Goal: Task Accomplishment & Management: Use online tool/utility

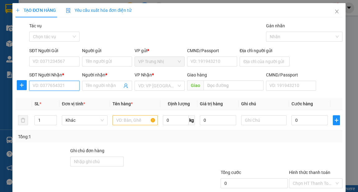
click at [63, 88] on input "SĐT Người Nhận *" at bounding box center [54, 86] width 50 height 10
type input "0931490343"
click at [63, 98] on div "0931490343 - TRÂM ANH" at bounding box center [58, 98] width 50 height 7
type input "TRÂM ANH"
type input "0931490343"
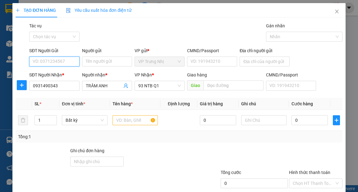
click at [64, 60] on input "SĐT Người Gửi" at bounding box center [54, 62] width 50 height 10
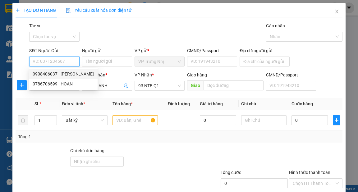
click at [68, 74] on div "0908406037 - [PERSON_NAME]" at bounding box center [63, 74] width 61 height 7
type input "0908406037"
type input "Hùng"
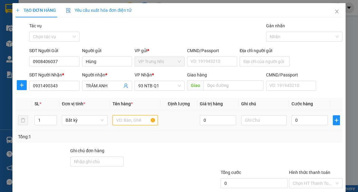
click at [127, 121] on input "text" at bounding box center [136, 120] width 46 height 10
type input "HS"
click at [313, 121] on input "0" at bounding box center [310, 120] width 36 height 10
type input "3"
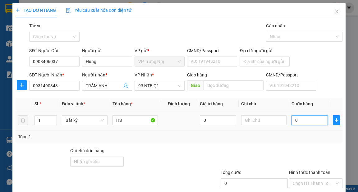
type input "3"
type input "30"
type input "30.000"
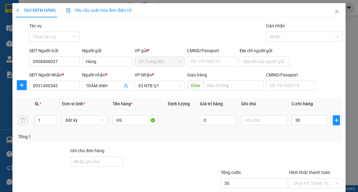
type input "30.000"
click at [322, 146] on div "Transit Pickup Surcharge Ids Transit Deliver Surcharge Ids Transit Deliver Surc…" at bounding box center [179, 120] width 327 height 196
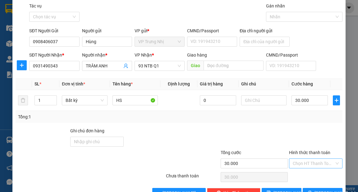
scroll to position [37, 0]
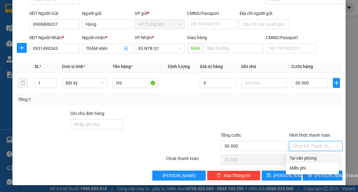
click at [313, 147] on input "Hình thức thanh toán" at bounding box center [314, 145] width 42 height 9
click at [311, 154] on div "Tại văn phòng" at bounding box center [312, 158] width 53 height 10
type input "0"
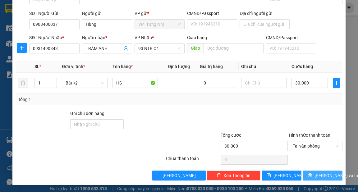
click at [325, 177] on span "[PERSON_NAME] và In" at bounding box center [337, 175] width 44 height 7
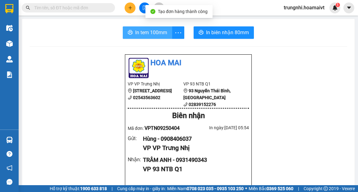
click at [154, 34] on span "In tem 100mm" at bounding box center [151, 33] width 32 height 8
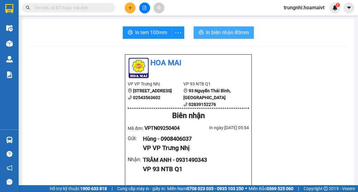
click at [235, 30] on span "In biên nhận 80mm" at bounding box center [227, 33] width 43 height 8
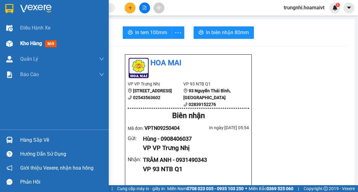
click at [31, 41] on span "Kho hàng" at bounding box center [31, 43] width 22 height 6
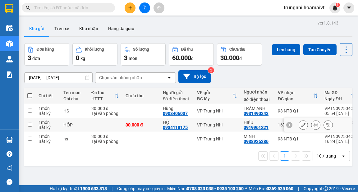
click at [28, 123] on input "checkbox" at bounding box center [30, 124] width 5 height 5
checkbox input "true"
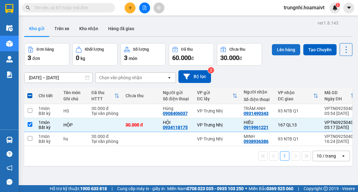
click at [284, 46] on button "Lên hàng" at bounding box center [286, 49] width 28 height 11
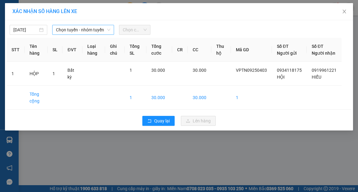
click at [82, 29] on span "Chọn tuyến - nhóm tuyến" at bounding box center [83, 29] width 54 height 9
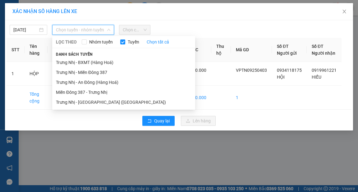
click at [91, 71] on li "Trưng Nhị - Miền Đông 387" at bounding box center [123, 72] width 143 height 10
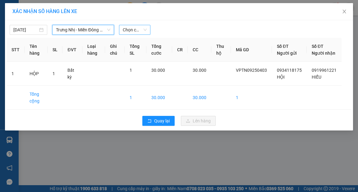
click at [145, 28] on span "Chọn chuyến" at bounding box center [135, 29] width 24 height 9
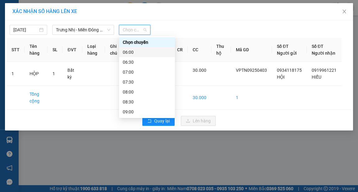
click at [130, 52] on div "06:00" at bounding box center [147, 52] width 49 height 7
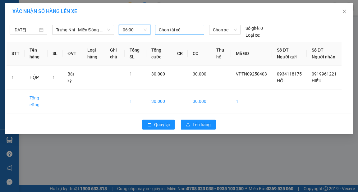
click at [166, 29] on div at bounding box center [180, 29] width 46 height 7
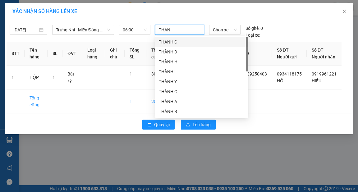
type input "THANH"
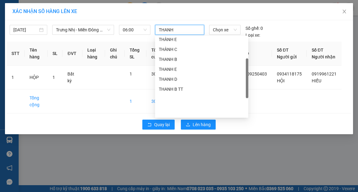
scroll to position [109, 0]
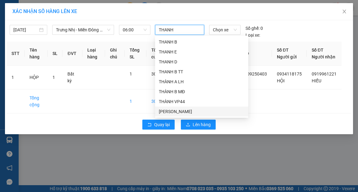
click at [176, 112] on div "[PERSON_NAME]" at bounding box center [202, 111] width 86 height 7
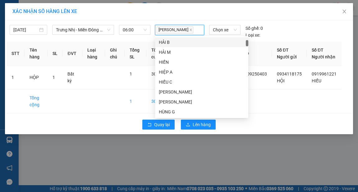
click at [199, 11] on div "XÁC NHẬN SỐ HÀNG LÊN XE" at bounding box center [178, 11] width 333 height 7
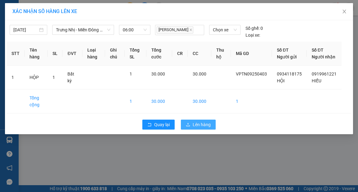
click at [203, 128] on span "Lên hàng" at bounding box center [202, 124] width 18 height 7
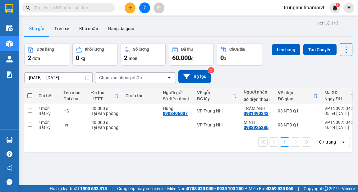
click at [31, 95] on span at bounding box center [29, 95] width 5 height 5
click at [30, 93] on input "checkbox" at bounding box center [30, 93] width 0 height 0
checkbox input "true"
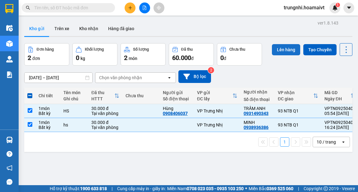
click at [288, 49] on button "Lên hàng" at bounding box center [286, 49] width 28 height 11
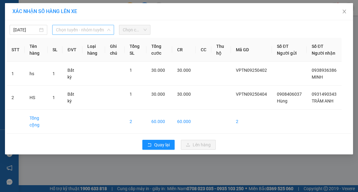
click at [90, 31] on span "Chọn tuyến - nhóm tuyến" at bounding box center [83, 29] width 54 height 9
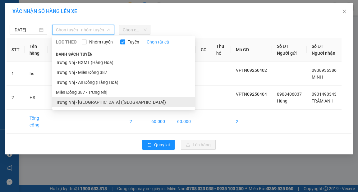
click at [94, 99] on li "Trưng Nhị - [GEOGRAPHIC_DATA] ([GEOGRAPHIC_DATA])" at bounding box center [123, 102] width 143 height 10
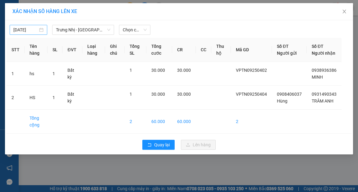
click at [40, 29] on div "[DATE]" at bounding box center [28, 29] width 30 height 7
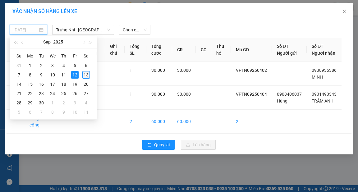
click at [85, 72] on div "13" at bounding box center [85, 74] width 7 height 7
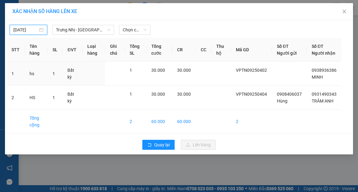
type input "[DATE]"
click at [141, 30] on span "Chọn chuyến" at bounding box center [135, 29] width 24 height 9
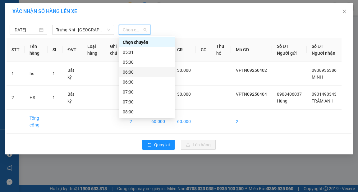
click at [126, 70] on div "06:00" at bounding box center [147, 72] width 49 height 7
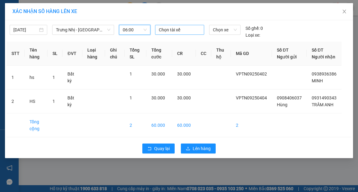
click at [170, 29] on div at bounding box center [180, 29] width 46 height 7
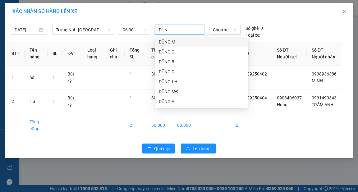
type input "DUNG"
click at [168, 41] on div "DŨNG M" at bounding box center [202, 42] width 86 height 7
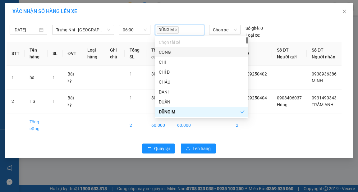
click at [175, 14] on div "XÁC NHẬN SỐ HÀNG LÊN XE" at bounding box center [178, 11] width 333 height 7
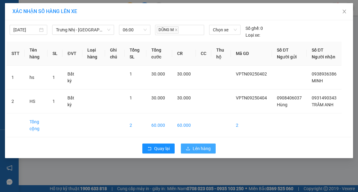
click at [207, 152] on span "Lên hàng" at bounding box center [202, 148] width 18 height 7
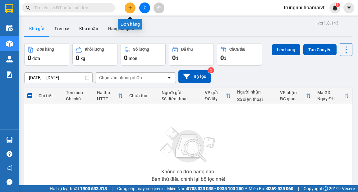
click at [130, 10] on button at bounding box center [130, 7] width 11 height 11
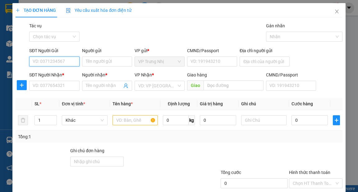
click at [62, 62] on input "SĐT Người Gửi" at bounding box center [54, 62] width 50 height 10
click at [335, 11] on icon "close" at bounding box center [336, 12] width 3 height 4
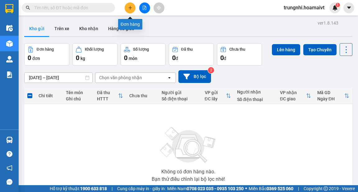
click at [129, 8] on icon "plus" at bounding box center [130, 8] width 4 height 4
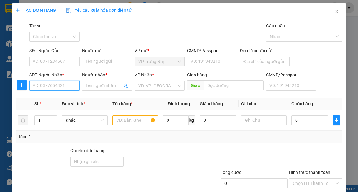
click at [61, 86] on input "SĐT Người Nhận *" at bounding box center [54, 86] width 50 height 10
type input "0933450882"
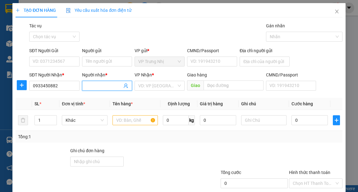
click at [101, 87] on input "Người nhận *" at bounding box center [104, 85] width 36 height 7
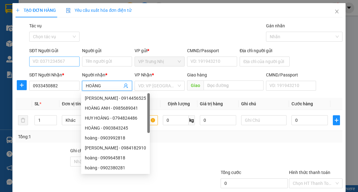
type input "HOÀNG"
click at [44, 61] on input "SĐT Người Gửi" at bounding box center [54, 62] width 50 height 10
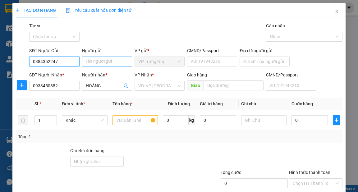
type input "0384352247"
click at [103, 62] on input "Người gửi" at bounding box center [107, 62] width 50 height 10
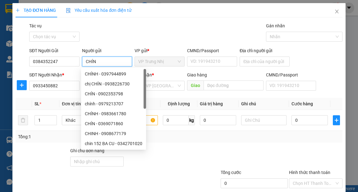
type input "CHÍN"
click at [111, 37] on div "Gói vận chuyển * Tiêu chuẩn Tác vụ Chọn tác vụ Gán nhãn Nhãn" at bounding box center [186, 33] width 316 height 22
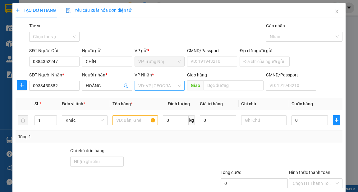
click at [173, 84] on input "search" at bounding box center [157, 85] width 38 height 9
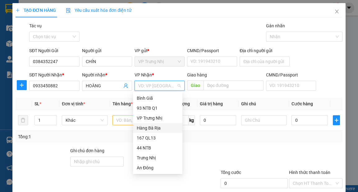
scroll to position [50, 0]
click at [154, 127] on div "PV Miền Tây" at bounding box center [158, 128] width 42 height 7
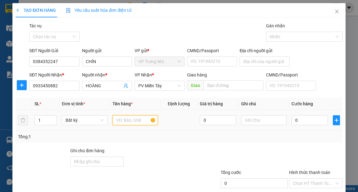
click at [126, 121] on input "text" at bounding box center [136, 120] width 46 height 10
type input "XỐP"
click at [303, 122] on input "0" at bounding box center [310, 120] width 36 height 10
type input "4"
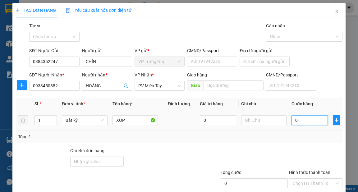
type input "4"
type input "40"
click at [294, 143] on div "Transit Pickup Surcharge Ids Transit Deliver Surcharge Ids Transit Deliver Surc…" at bounding box center [179, 120] width 327 height 196
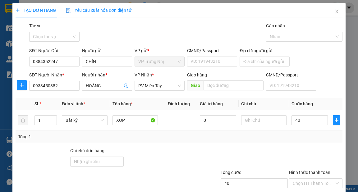
type input "40.000"
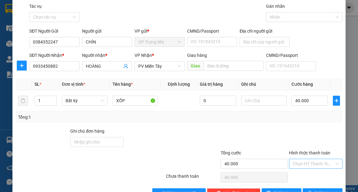
scroll to position [37, 0]
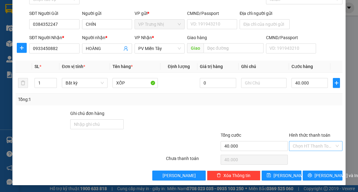
click at [312, 145] on input "Hình thức thanh toán" at bounding box center [314, 145] width 42 height 9
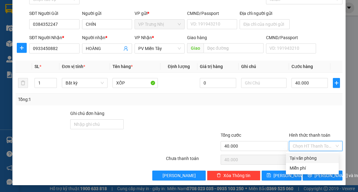
click at [315, 158] on div "Tại văn phòng" at bounding box center [312, 158] width 45 height 7
type input "0"
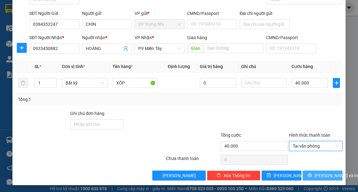
click at [331, 175] on button "[PERSON_NAME] và In" at bounding box center [323, 176] width 40 height 10
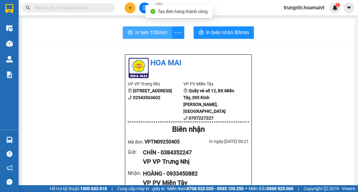
click at [149, 33] on span "In tem 100mm" at bounding box center [151, 33] width 32 height 8
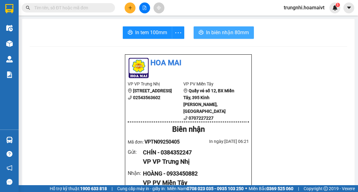
click at [237, 32] on span "In biên nhận 80mm" at bounding box center [227, 33] width 43 height 8
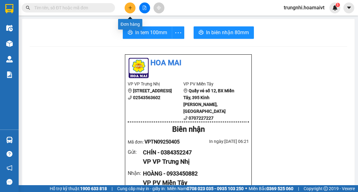
click at [132, 5] on button at bounding box center [130, 7] width 11 height 11
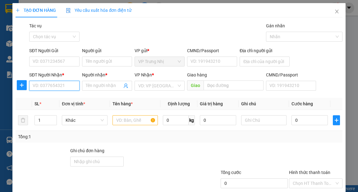
click at [65, 89] on input "SĐT Người Nhận *" at bounding box center [54, 86] width 50 height 10
type input "0905720533"
click at [68, 96] on div "0905720533 - Tuyền" at bounding box center [54, 98] width 42 height 7
type input "Tuyền"
type input "0905720533"
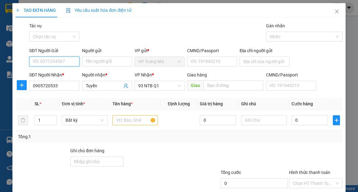
click at [66, 60] on input "SĐT Người Gửi" at bounding box center [54, 62] width 50 height 10
click at [58, 83] on div "0933193179 - thanh" at bounding box center [54, 84] width 42 height 7
type input "0933193179"
type input "thanh"
click at [128, 120] on input "text" at bounding box center [136, 120] width 46 height 10
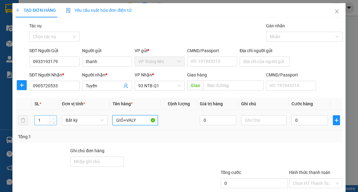
type input "GIỎ+VALY"
type input "2"
click at [52, 116] on span "Increase Value" at bounding box center [53, 119] width 7 height 6
click at [313, 119] on input "0" at bounding box center [310, 120] width 36 height 10
type input "6"
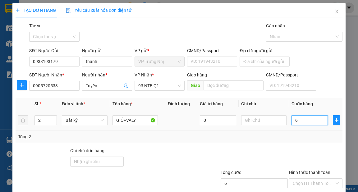
type input "6"
type input "60"
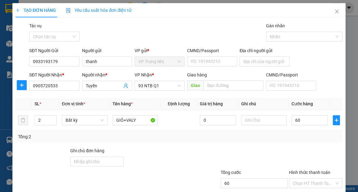
type input "60.000"
click at [313, 146] on div "Transit Pickup Surcharge Ids Transit Deliver Surcharge Ids Transit Deliver Surc…" at bounding box center [179, 120] width 327 height 196
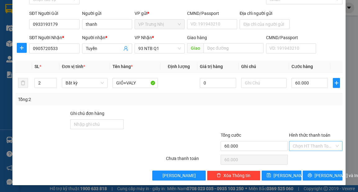
click at [317, 144] on input "Hình thức thanh toán" at bounding box center [314, 145] width 42 height 9
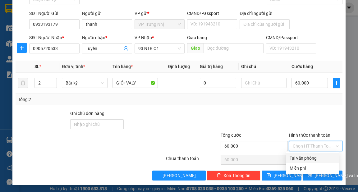
click at [312, 155] on div "Tại văn phòng" at bounding box center [312, 158] width 45 height 7
type input "0"
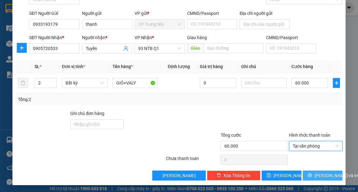
click at [326, 173] on span "[PERSON_NAME] và In" at bounding box center [337, 175] width 44 height 7
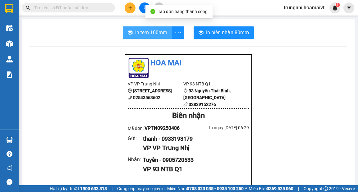
click at [155, 34] on span "In tem 100mm" at bounding box center [151, 33] width 32 height 8
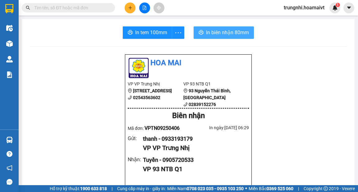
click at [235, 31] on span "In biên nhận 80mm" at bounding box center [227, 33] width 43 height 8
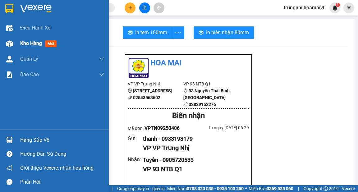
click at [29, 43] on span "Kho hàng" at bounding box center [31, 43] width 22 height 6
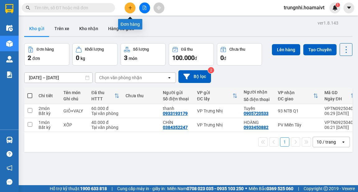
click at [131, 10] on button at bounding box center [130, 7] width 11 height 11
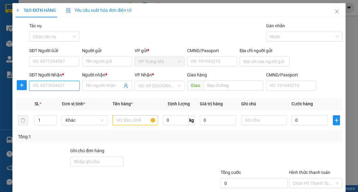
click at [49, 85] on input "SĐT Người Nhận *" at bounding box center [54, 86] width 50 height 10
type input "0974990259"
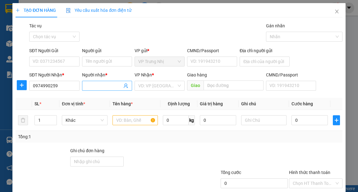
click at [103, 85] on input "Người nhận *" at bounding box center [104, 85] width 36 height 7
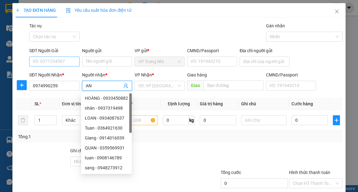
type input "AN"
click at [63, 59] on input "SĐT Người Gửi" at bounding box center [54, 62] width 50 height 10
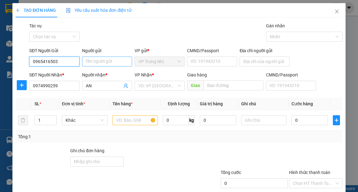
type input "0965416503"
click at [107, 62] on input "Người gửi" at bounding box center [107, 62] width 50 height 10
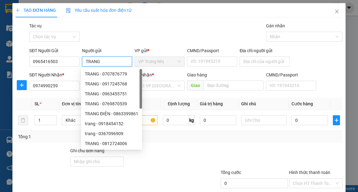
type input "TRANG"
click at [158, 28] on div "Gói vận chuyển * Tiêu chuẩn Tác vụ Chọn tác vụ Gán nhãn Nhãn" at bounding box center [186, 33] width 316 height 22
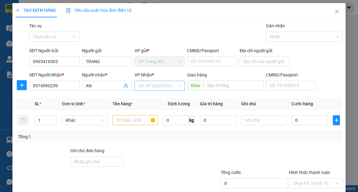
click at [170, 84] on input "search" at bounding box center [157, 85] width 38 height 9
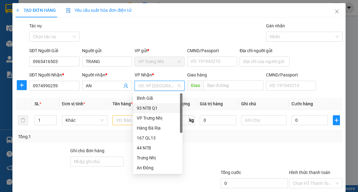
click at [143, 105] on div "93 NTB Q1" at bounding box center [158, 108] width 42 height 7
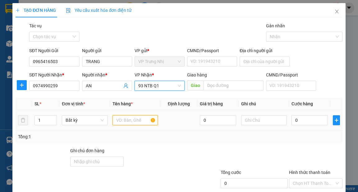
click at [130, 121] on input "text" at bounding box center [136, 120] width 46 height 10
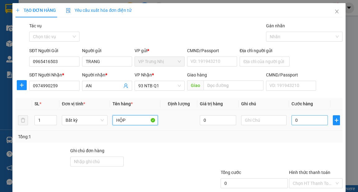
type input "HỘP"
click at [311, 120] on input "0" at bounding box center [310, 120] width 36 height 10
type input "3"
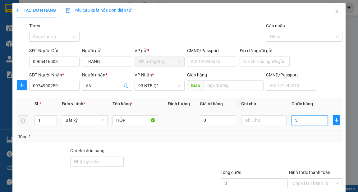
type input "30"
click at [300, 147] on div "Transit Pickup Surcharge Ids Transit Deliver Surcharge Ids Transit Deliver Surc…" at bounding box center [179, 120] width 327 height 196
type input "30.000"
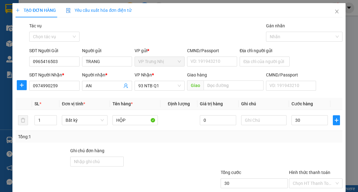
type input "30.000"
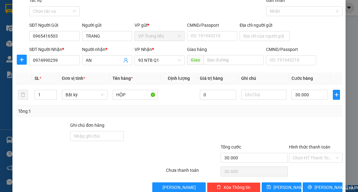
scroll to position [37, 0]
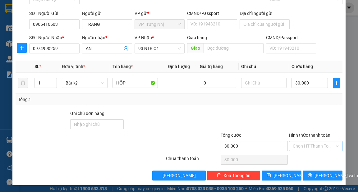
click at [307, 145] on input "Hình thức thanh toán" at bounding box center [314, 145] width 42 height 9
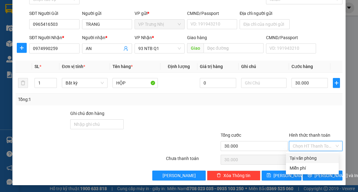
click at [307, 154] on div "Tại văn phòng" at bounding box center [312, 158] width 53 height 10
type input "0"
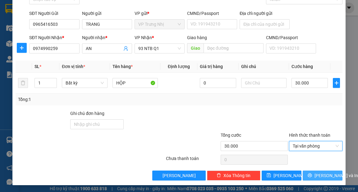
click at [325, 175] on span "[PERSON_NAME] và In" at bounding box center [337, 175] width 44 height 7
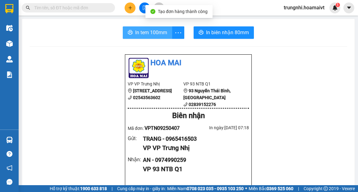
click at [160, 35] on span "In tem 100mm" at bounding box center [151, 33] width 32 height 8
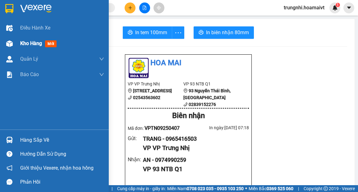
click at [26, 44] on span "Kho hàng" at bounding box center [31, 43] width 22 height 6
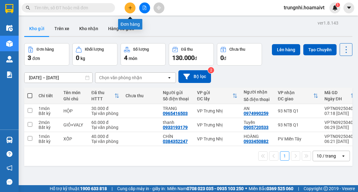
click at [128, 8] on icon "plus" at bounding box center [130, 8] width 4 height 4
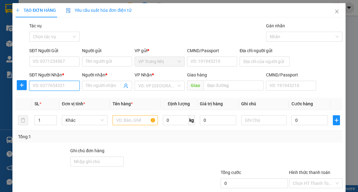
click at [71, 87] on input "SĐT Người Nhận *" at bounding box center [54, 86] width 50 height 10
type input "0903929865"
click at [53, 97] on div "0903929865 - CHỊ 6" at bounding box center [54, 98] width 42 height 7
type input "CHỊ 6"
type input "0903929865"
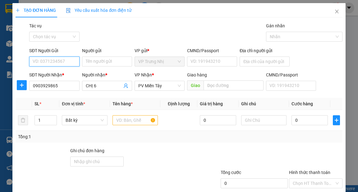
click at [63, 60] on input "SĐT Người Gửi" at bounding box center [54, 62] width 50 height 10
click at [65, 73] on div "02543501694 - SƠN" at bounding box center [54, 74] width 42 height 7
type input "02543501694"
type input "SƠN"
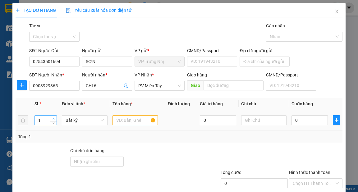
type input "2"
click at [53, 117] on span "up" at bounding box center [54, 119] width 4 height 4
click at [128, 123] on input "text" at bounding box center [136, 120] width 46 height 10
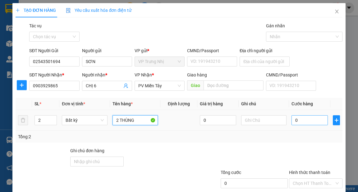
type input "2 THÙNG"
click at [311, 119] on input "0" at bounding box center [310, 120] width 36 height 10
type input "1"
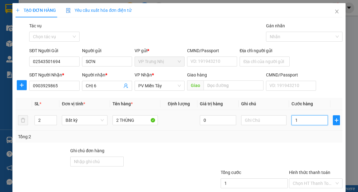
type input "10"
type input "100"
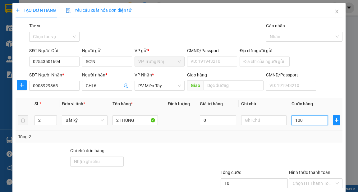
type input "100"
type input "100.000"
click at [313, 140] on div "Tổng: 2" at bounding box center [179, 137] width 327 height 12
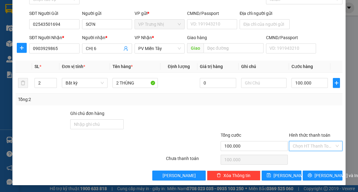
click at [312, 143] on input "Hình thức thanh toán" at bounding box center [314, 145] width 42 height 9
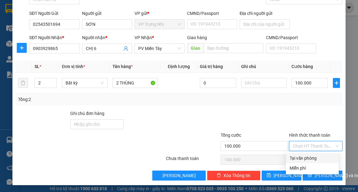
click at [307, 156] on div "Tại văn phòng" at bounding box center [312, 158] width 45 height 7
type input "0"
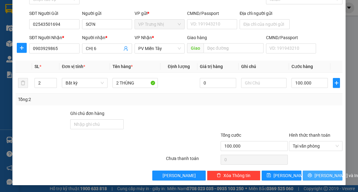
click at [326, 175] on span "[PERSON_NAME] và In" at bounding box center [337, 175] width 44 height 7
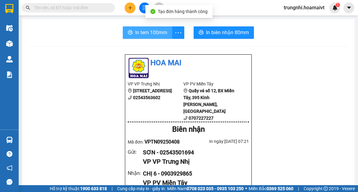
click at [149, 35] on span "In tem 100mm" at bounding box center [151, 33] width 32 height 8
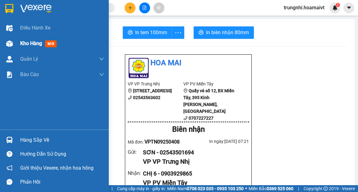
click at [33, 45] on span "Kho hàng" at bounding box center [31, 43] width 22 height 6
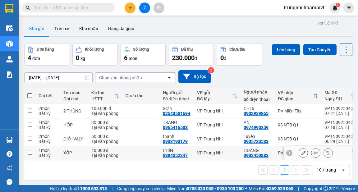
click at [29, 153] on input "checkbox" at bounding box center [30, 152] width 5 height 5
checkbox input "true"
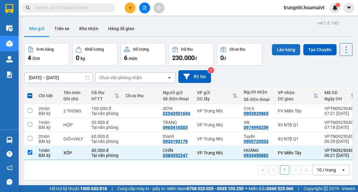
click at [279, 50] on button "Lên hàng" at bounding box center [286, 49] width 28 height 11
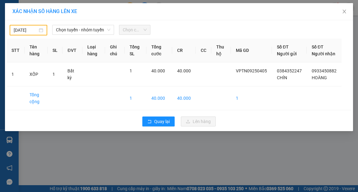
click at [42, 30] on div "[DATE]" at bounding box center [29, 30] width 30 height 7
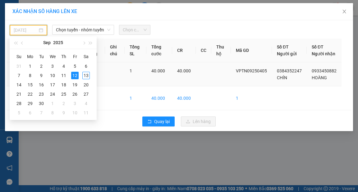
click at [87, 75] on div "13" at bounding box center [85, 75] width 7 height 7
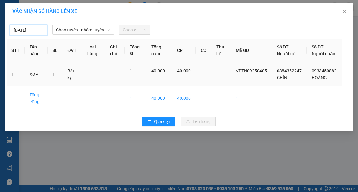
type input "[DATE]"
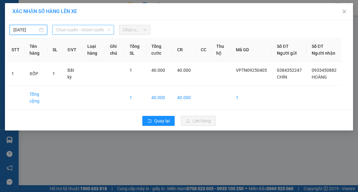
click at [102, 30] on span "Chọn tuyến - nhóm tuyến" at bounding box center [83, 29] width 54 height 9
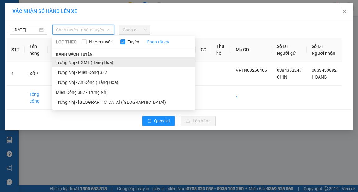
click at [95, 62] on li "Trưng Nhị - BXMT (Hàng Hoá)" at bounding box center [123, 63] width 143 height 10
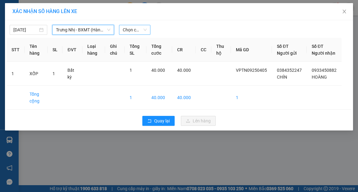
click at [141, 30] on span "Chọn chuyến" at bounding box center [135, 29] width 24 height 9
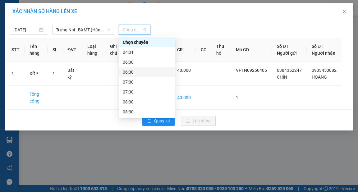
click at [130, 72] on div "06:30" at bounding box center [147, 72] width 49 height 7
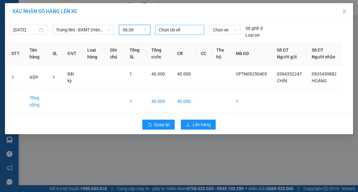
click at [168, 30] on div at bounding box center [180, 29] width 46 height 7
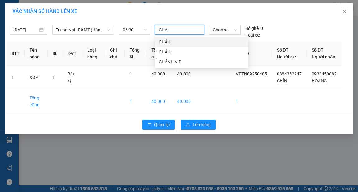
type input "CHAU"
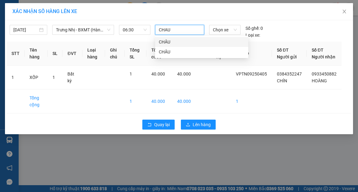
click at [167, 41] on div "CHÂU" at bounding box center [202, 42] width 86 height 7
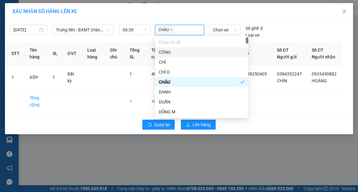
click at [193, 11] on div "XÁC NHẬN SỐ HÀNG LÊN XE" at bounding box center [178, 11] width 333 height 7
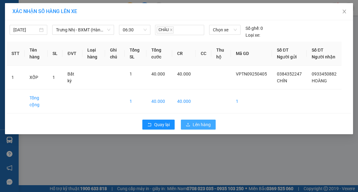
click at [209, 128] on span "Lên hàng" at bounding box center [202, 124] width 18 height 7
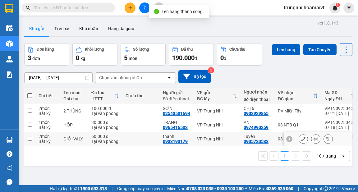
click at [30, 136] on input "checkbox" at bounding box center [30, 138] width 5 height 5
checkbox input "true"
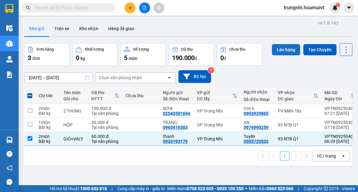
click at [277, 48] on button "Lên hàng" at bounding box center [286, 49] width 28 height 11
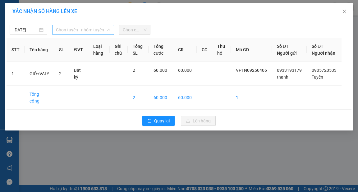
click at [81, 28] on span "Chọn tuyến - nhóm tuyến" at bounding box center [83, 29] width 54 height 9
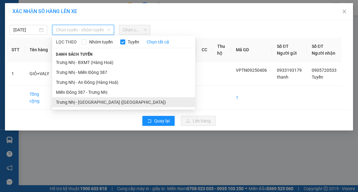
click at [103, 101] on li "Trưng Nhị - [GEOGRAPHIC_DATA] ([GEOGRAPHIC_DATA])" at bounding box center [123, 102] width 143 height 10
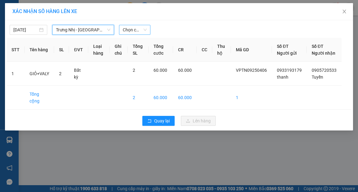
click at [132, 30] on span "Chọn chuyến" at bounding box center [135, 29] width 24 height 9
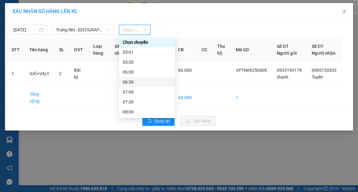
click at [131, 81] on div "06:30" at bounding box center [147, 82] width 49 height 7
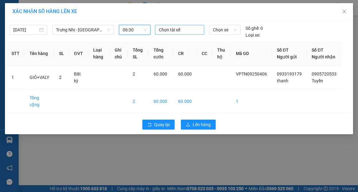
click at [172, 32] on div at bounding box center [180, 29] width 46 height 7
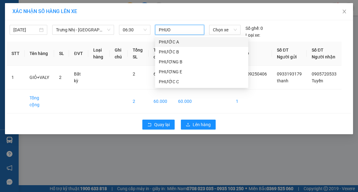
type input "PHUOC"
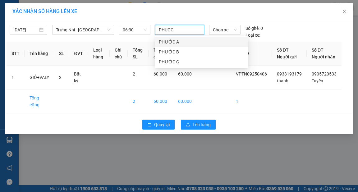
click at [171, 40] on div "PHƯỚC A" at bounding box center [202, 42] width 86 height 7
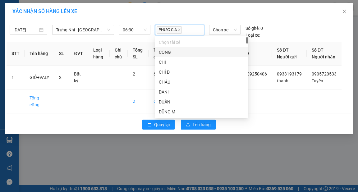
click at [192, 11] on div "XÁC NHẬN SỐ HÀNG LÊN XE" at bounding box center [178, 11] width 333 height 7
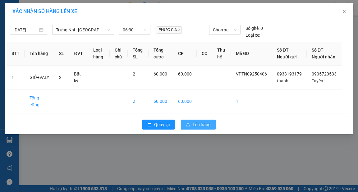
click at [207, 128] on span "Lên hàng" at bounding box center [202, 124] width 18 height 7
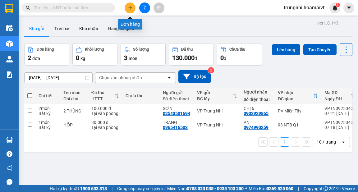
click at [131, 8] on icon "plus" at bounding box center [130, 8] width 4 height 4
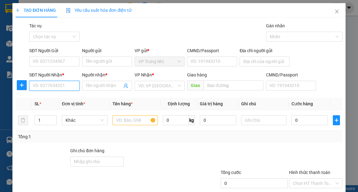
click at [63, 87] on input "SĐT Người Nhận *" at bounding box center [54, 86] width 50 height 10
type input "0398733699"
click at [67, 96] on div "0398733699 - NHUNG" at bounding box center [54, 98] width 43 height 7
type input "NHUNG"
type input "0398733699"
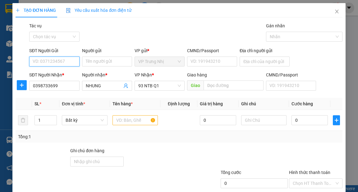
click at [55, 60] on input "SĐT Người Gửi" at bounding box center [54, 62] width 50 height 10
click at [65, 74] on div "0918540637 - [PERSON_NAME]" at bounding box center [63, 74] width 61 height 7
type input "0918540637"
type input "Hồng"
click at [121, 120] on input "text" at bounding box center [136, 120] width 46 height 10
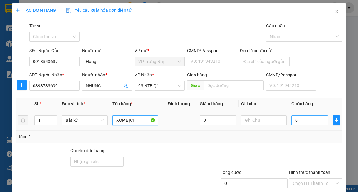
type input "XỐP BỊCH"
click at [306, 122] on input "0" at bounding box center [310, 120] width 36 height 10
type input "4"
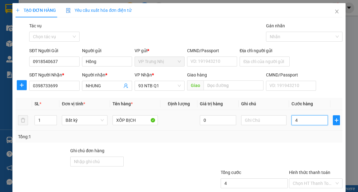
type input "40"
click at [266, 148] on div at bounding box center [247, 158] width 82 height 22
type input "40.000"
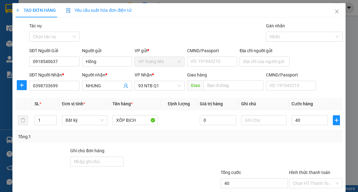
type input "40.000"
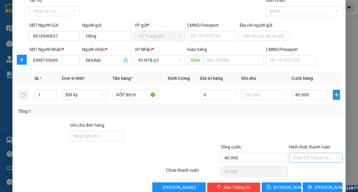
scroll to position [37, 0]
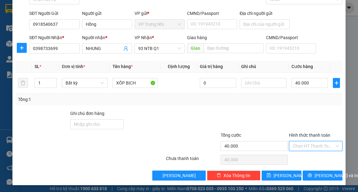
click at [319, 146] on input "Hình thức thanh toán" at bounding box center [314, 145] width 42 height 9
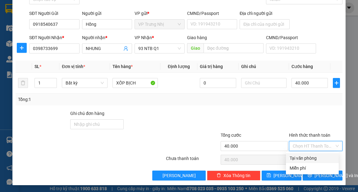
click at [318, 157] on div "Tại văn phòng" at bounding box center [312, 158] width 45 height 7
type input "0"
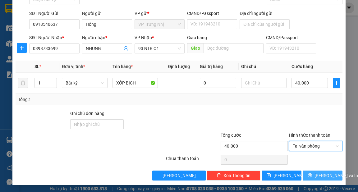
click at [324, 176] on span "[PERSON_NAME] và In" at bounding box center [337, 175] width 44 height 7
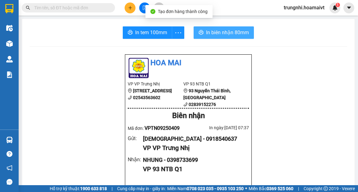
click at [240, 34] on span "In biên nhận 80mm" at bounding box center [227, 33] width 43 height 8
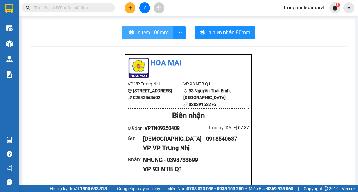
click at [157, 34] on span "In tem 100mm" at bounding box center [152, 33] width 32 height 8
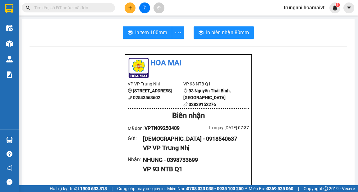
click at [129, 5] on button at bounding box center [130, 7] width 11 height 11
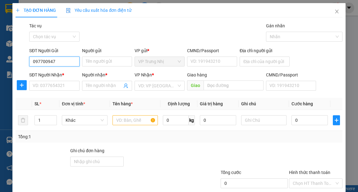
type input "0977009477"
click at [64, 75] on div "0977009477 - Diễm" at bounding box center [54, 74] width 42 height 7
type input "Diễm"
type input "0775033168"
type input "Tùng"
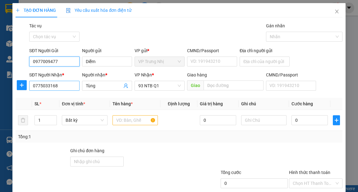
type input "0977009477"
click at [72, 88] on input "0775033168" at bounding box center [54, 86] width 50 height 10
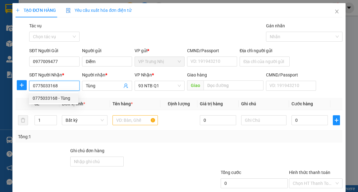
drag, startPoint x: 67, startPoint y: 88, endPoint x: 0, endPoint y: 101, distance: 68.7
click at [0, 101] on div "TẠO ĐƠN HÀNG Yêu cầu xuất hóa đơn điện tử Transit Pickup Surcharge Ids Transit …" at bounding box center [179, 96] width 358 height 192
click at [62, 98] on div "0775033168 - Tùng" at bounding box center [63, 98] width 61 height 7
type input "0775033168"
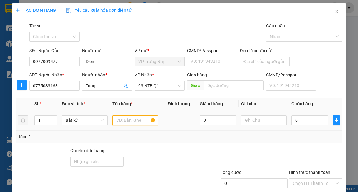
click at [126, 121] on input "text" at bounding box center [136, 120] width 46 height 10
type input "XỐP"
click at [295, 120] on input "0" at bounding box center [310, 120] width 36 height 10
type input "3"
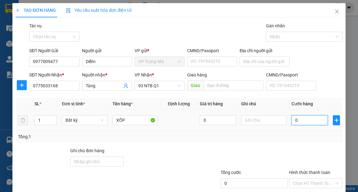
type input "3"
type input "30"
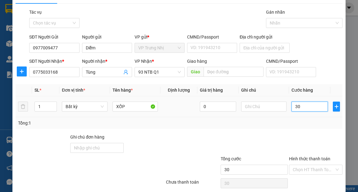
scroll to position [37, 0]
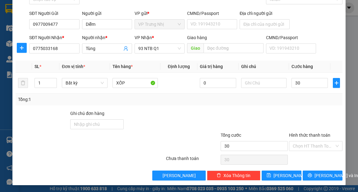
type input "30.000"
click at [270, 99] on div "Tổng: 1" at bounding box center [179, 99] width 322 height 7
click at [312, 143] on input "Hình thức thanh toán" at bounding box center [314, 145] width 42 height 9
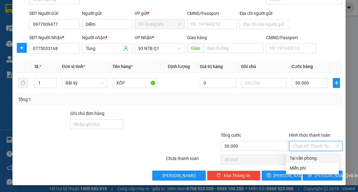
click at [302, 157] on div "Tại văn phòng" at bounding box center [312, 158] width 45 height 7
type input "0"
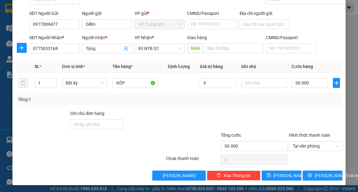
click at [298, 114] on div at bounding box center [316, 121] width 55 height 22
click at [321, 178] on span "[PERSON_NAME] và In" at bounding box center [337, 175] width 44 height 7
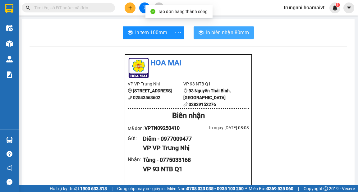
click at [213, 34] on span "In biên nhận 80mm" at bounding box center [227, 33] width 43 height 8
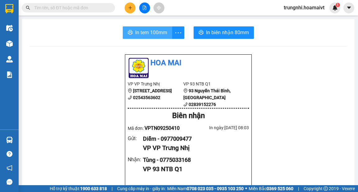
drag, startPoint x: 153, startPoint y: 31, endPoint x: 150, endPoint y: 29, distance: 3.6
click at [152, 32] on span "In tem 100mm" at bounding box center [151, 33] width 32 height 8
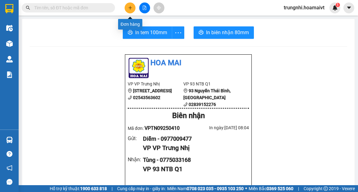
click at [132, 7] on icon "plus" at bounding box center [130, 8] width 4 height 4
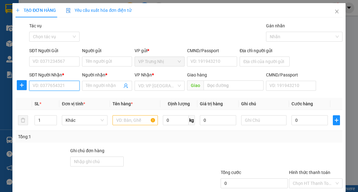
click at [70, 88] on input "SĐT Người Nhận *" at bounding box center [54, 86] width 50 height 10
type input "0911007302"
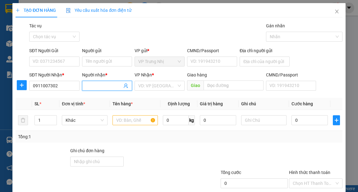
click at [93, 84] on input "Người nhận *" at bounding box center [104, 85] width 36 height 7
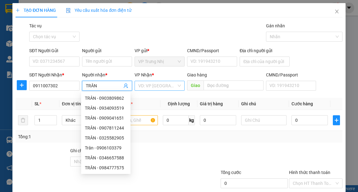
type input "TRÂN"
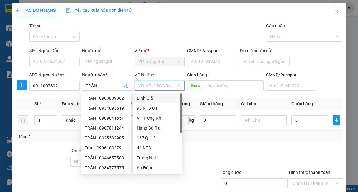
click at [165, 85] on input "search" at bounding box center [157, 85] width 38 height 9
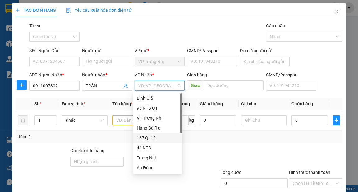
click at [153, 138] on div "167 QL13" at bounding box center [158, 138] width 42 height 7
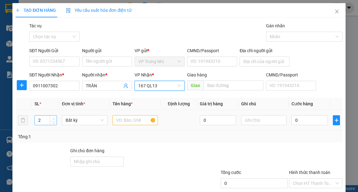
click at [53, 118] on icon "up" at bounding box center [54, 119] width 2 height 2
type input "3"
click at [53, 118] on icon "up" at bounding box center [54, 119] width 2 height 2
click at [120, 121] on input "text" at bounding box center [136, 120] width 46 height 10
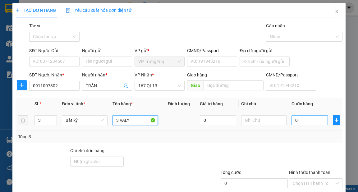
type input "3 VALY"
click at [309, 119] on input "0" at bounding box center [310, 120] width 36 height 10
type input "1"
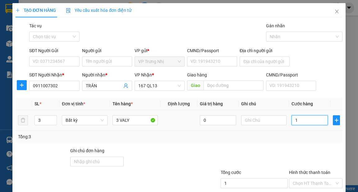
type input "12"
type input "120"
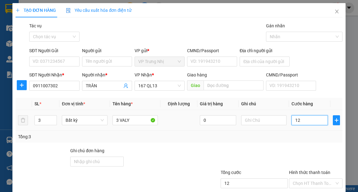
type input "120"
type input "120.000"
click at [302, 143] on div "Transit Pickup Surcharge Ids Transit Deliver Surcharge Ids Transit Deliver Surc…" at bounding box center [179, 120] width 327 height 196
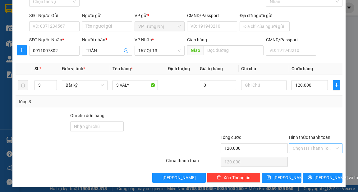
scroll to position [37, 0]
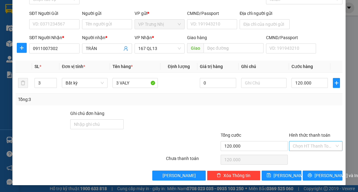
click at [314, 145] on input "Hình thức thanh toán" at bounding box center [314, 145] width 42 height 9
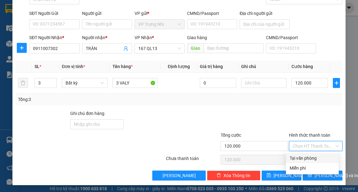
click at [313, 157] on div "Tại văn phòng" at bounding box center [312, 158] width 45 height 7
type input "0"
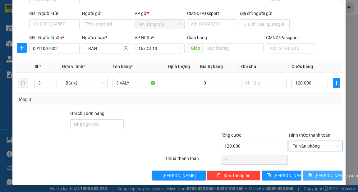
click at [321, 173] on span "[PERSON_NAME] và In" at bounding box center [337, 175] width 44 height 7
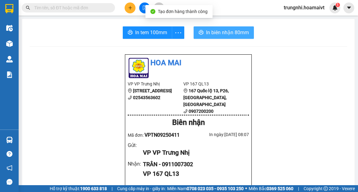
click at [211, 32] on span "In biên nhận 80mm" at bounding box center [227, 33] width 43 height 8
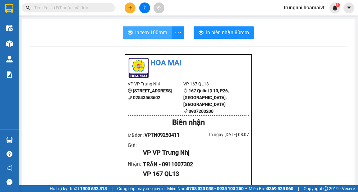
click at [153, 30] on span "In tem 100mm" at bounding box center [151, 33] width 32 height 8
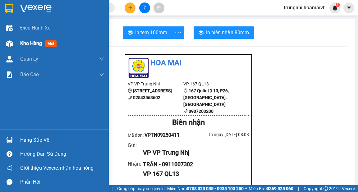
click at [17, 45] on div "Kho hàng mới" at bounding box center [54, 44] width 109 height 16
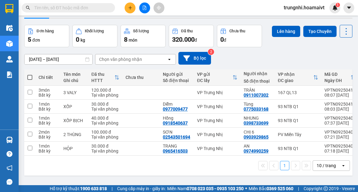
scroll to position [29, 0]
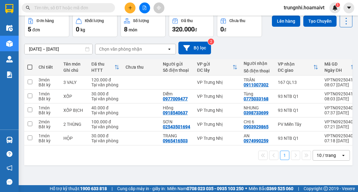
click at [189, 160] on div "1 10 / trang open" at bounding box center [188, 155] width 323 height 11
click at [211, 163] on div "1 10 / trang open" at bounding box center [188, 156] width 328 height 20
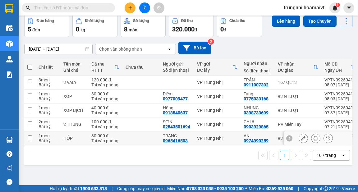
click at [30, 138] on input "checkbox" at bounding box center [30, 138] width 5 height 5
checkbox input "true"
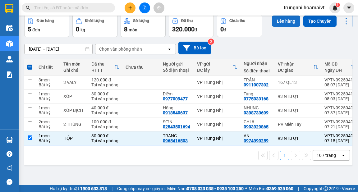
click at [282, 21] on button "Lên hàng" at bounding box center [286, 21] width 28 height 11
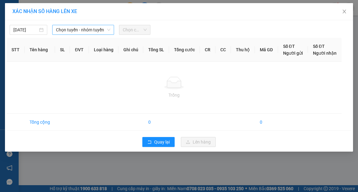
click at [62, 32] on span "Chọn tuyến - nhóm tuyến" at bounding box center [83, 29] width 54 height 9
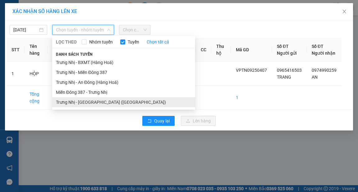
click at [86, 103] on li "Trưng Nhị - [GEOGRAPHIC_DATA] ([GEOGRAPHIC_DATA])" at bounding box center [123, 102] width 143 height 10
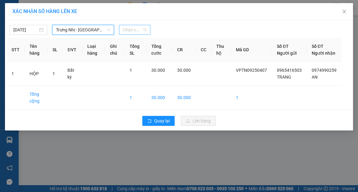
click at [144, 34] on span "Chọn chuyến" at bounding box center [135, 29] width 24 height 9
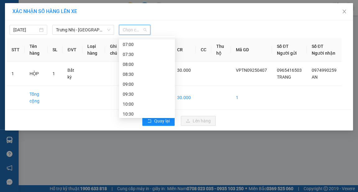
scroll to position [50, 0]
click at [130, 51] on div "07:30" at bounding box center [147, 52] width 49 height 7
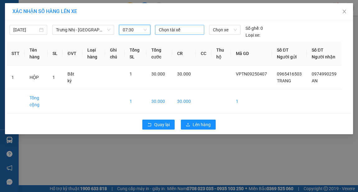
click at [166, 26] on div at bounding box center [180, 29] width 46 height 7
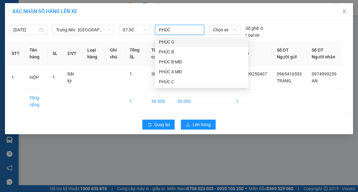
type input "PHÚC G"
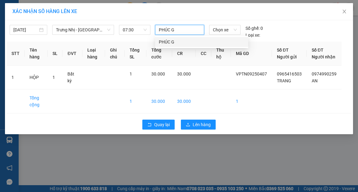
click at [167, 38] on div "PHÚC G" at bounding box center [201, 42] width 93 height 10
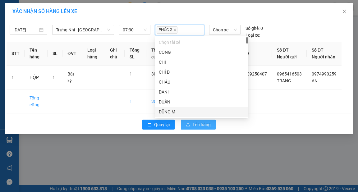
click at [201, 128] on span "Lên hàng" at bounding box center [202, 124] width 18 height 7
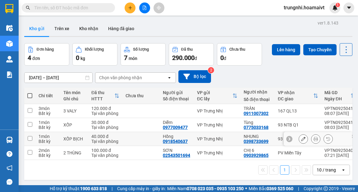
click at [30, 141] on td at bounding box center [29, 139] width 11 height 14
checkbox input "true"
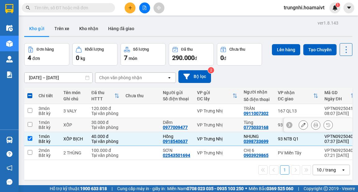
click at [29, 127] on td at bounding box center [29, 125] width 11 height 14
checkbox input "true"
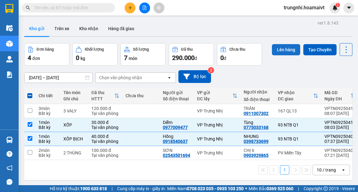
click at [284, 53] on button "Lên hàng" at bounding box center [286, 49] width 28 height 11
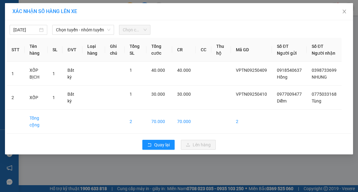
click at [82, 32] on span "Chọn tuyến - nhóm tuyến" at bounding box center [83, 29] width 54 height 9
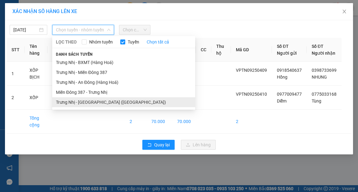
click at [70, 102] on li "Trưng Nhị - [GEOGRAPHIC_DATA] ([GEOGRAPHIC_DATA])" at bounding box center [123, 102] width 143 height 10
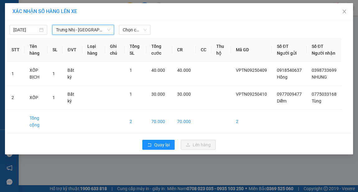
click at [140, 33] on span "Chọn chuyến" at bounding box center [135, 29] width 24 height 9
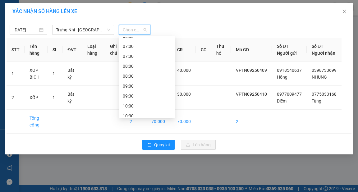
scroll to position [50, 0]
click at [130, 66] on div "08:00" at bounding box center [147, 62] width 56 height 10
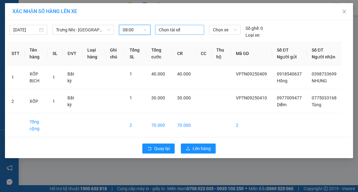
click at [175, 27] on div at bounding box center [180, 29] width 46 height 7
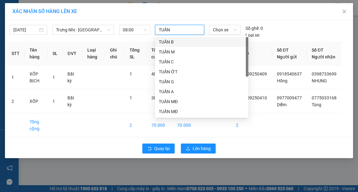
type input "TUẤN M"
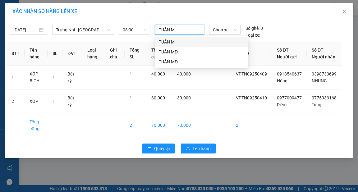
click at [159, 41] on div "TUẤN M" at bounding box center [202, 42] width 86 height 7
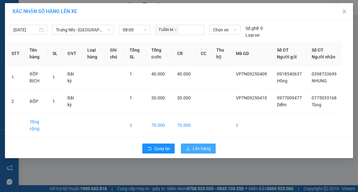
click at [196, 152] on span "Lên hàng" at bounding box center [202, 148] width 18 height 7
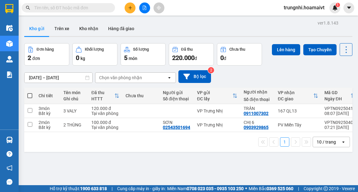
click at [325, 145] on div "10 / trang" at bounding box center [326, 142] width 19 height 6
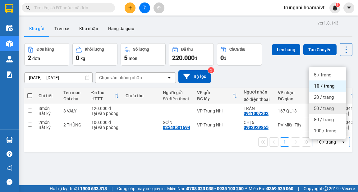
click at [317, 109] on span "50 / trang" at bounding box center [324, 108] width 20 height 6
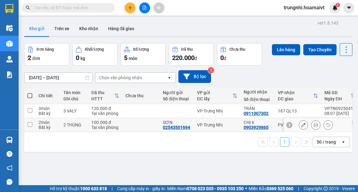
click at [30, 123] on input "checkbox" at bounding box center [30, 124] width 5 height 5
checkbox input "true"
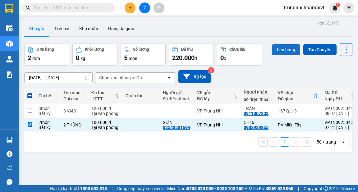
click at [289, 45] on button "Lên hàng" at bounding box center [286, 49] width 28 height 11
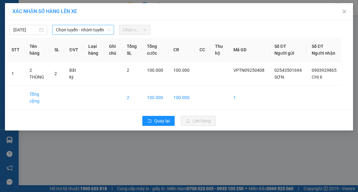
click at [80, 30] on span "Chọn tuyến - nhóm tuyến" at bounding box center [83, 29] width 54 height 9
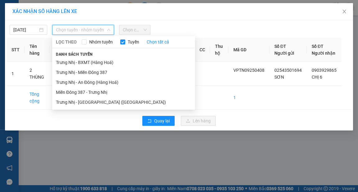
click at [101, 62] on li "Trưng Nhị - BXMT (Hàng Hoá)" at bounding box center [123, 63] width 143 height 10
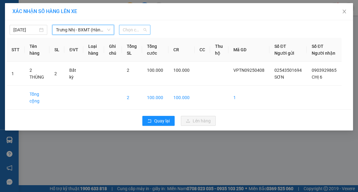
click at [143, 30] on span "Chọn chuyến" at bounding box center [135, 29] width 24 height 9
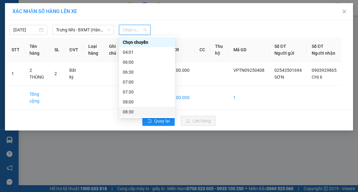
click at [131, 113] on div "08:30" at bounding box center [147, 112] width 49 height 7
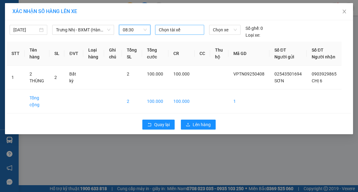
click at [174, 31] on div at bounding box center [180, 29] width 46 height 7
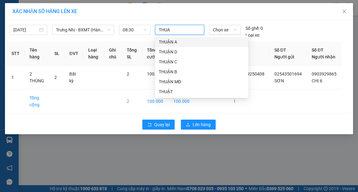
type input "THUAN"
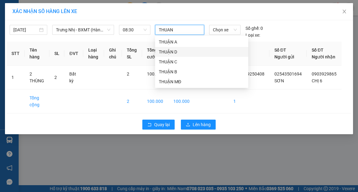
click at [173, 51] on div "THUẬN D" at bounding box center [202, 52] width 86 height 7
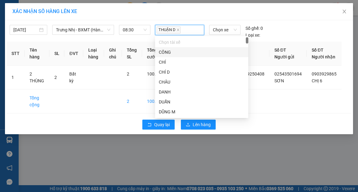
click at [203, 10] on div "XÁC NHẬN SỐ HÀNG LÊN XE" at bounding box center [178, 11] width 333 height 7
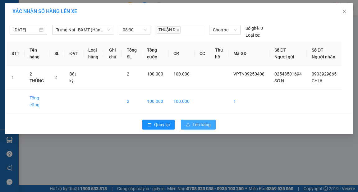
click at [208, 128] on span "Lên hàng" at bounding box center [202, 124] width 18 height 7
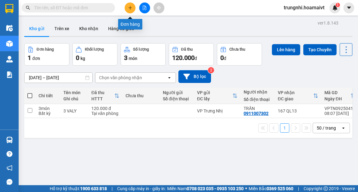
click at [131, 7] on icon "plus" at bounding box center [130, 8] width 4 height 4
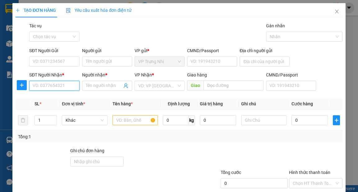
click at [63, 88] on input "SĐT Người Nhận *" at bounding box center [54, 86] width 50 height 10
type input "0907005441"
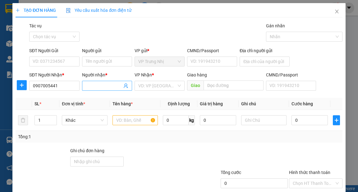
click at [92, 87] on input "Người nhận *" at bounding box center [104, 85] width 36 height 7
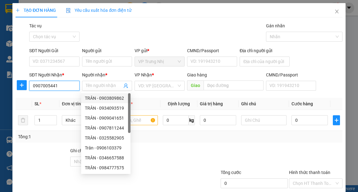
click at [73, 86] on input "0907005441" at bounding box center [54, 86] width 50 height 10
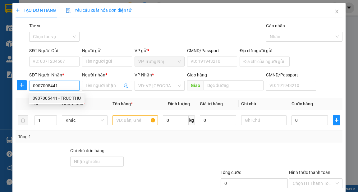
click at [76, 99] on div "0907005441 - TRÚC THU" at bounding box center [57, 98] width 48 height 7
type input "TRÚC THU"
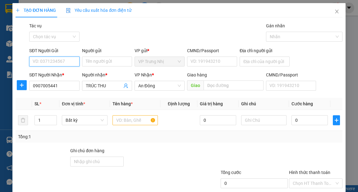
click at [70, 62] on input "SĐT Người Gửi" at bounding box center [54, 62] width 50 height 10
click at [70, 72] on div "null PKT HOA MAI" at bounding box center [54, 74] width 42 height 7
click at [69, 61] on input "SĐT Người Gửi" at bounding box center [54, 62] width 50 height 10
type input "0707225225"
click at [78, 75] on div "0707225225 - KẾ TOÁN HM" at bounding box center [59, 74] width 53 height 7
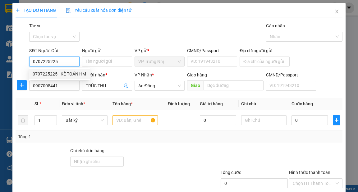
type input "KẾ TOÁN HM"
type input "0707225225"
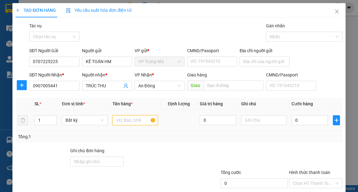
drag, startPoint x: 130, startPoint y: 119, endPoint x: 162, endPoint y: 119, distance: 32.3
click at [131, 119] on input "text" at bounding box center [136, 120] width 46 height 10
type input "THÙNG"
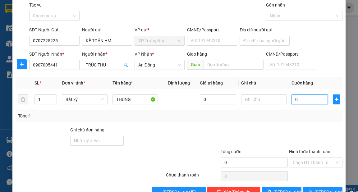
scroll to position [37, 0]
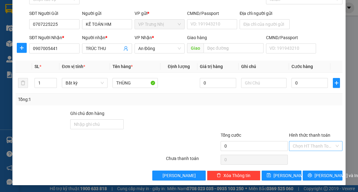
click at [315, 147] on input "Hình thức thanh toán" at bounding box center [314, 145] width 42 height 9
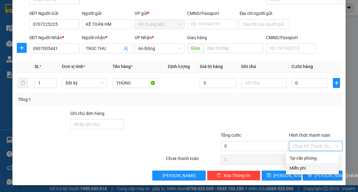
click at [306, 169] on div "Miễn phí" at bounding box center [312, 168] width 45 height 7
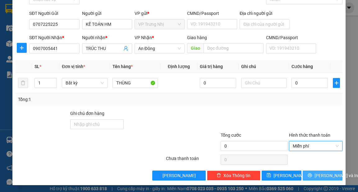
click at [322, 178] on span "[PERSON_NAME] và In" at bounding box center [337, 175] width 44 height 7
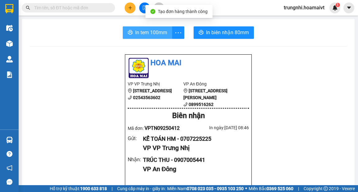
click at [154, 31] on span "In tem 100mm" at bounding box center [151, 33] width 32 height 8
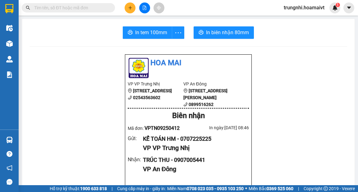
click at [9, 42] on img at bounding box center [9, 43] width 7 height 7
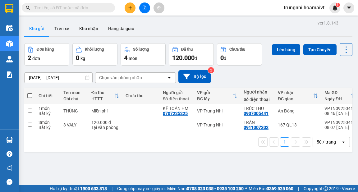
click at [131, 11] on button at bounding box center [130, 7] width 11 height 11
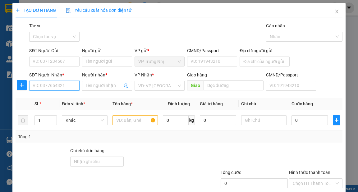
click at [53, 86] on input "SĐT Người Nhận *" at bounding box center [54, 86] width 50 height 10
type input "0918338090"
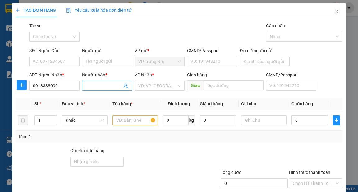
click at [95, 88] on input "Người nhận *" at bounding box center [104, 85] width 36 height 7
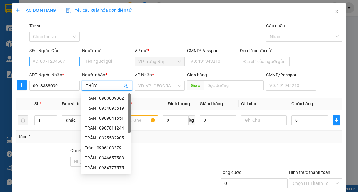
type input "THÙY"
click at [66, 61] on input "SĐT Người Gửi" at bounding box center [54, 62] width 50 height 10
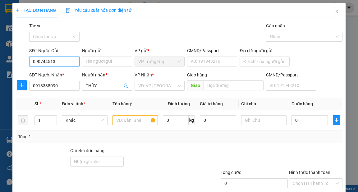
type input "0907445135"
click at [66, 75] on div "0907445135 - BÌNH" at bounding box center [54, 74] width 42 height 7
type input "BÌNH"
type input "0907445135"
click at [154, 87] on input "search" at bounding box center [157, 85] width 38 height 9
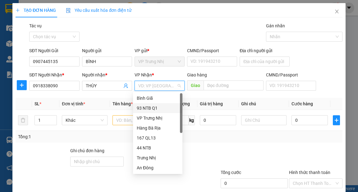
click at [154, 109] on div "93 NTB Q1" at bounding box center [158, 108] width 42 height 7
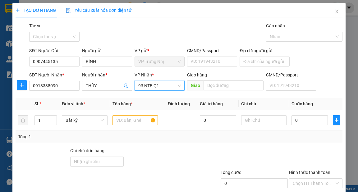
click at [163, 85] on span "93 NTB Q1" at bounding box center [159, 85] width 43 height 9
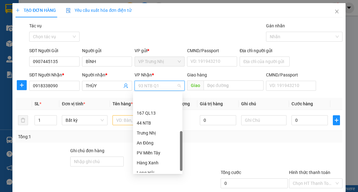
scroll to position [47, 0]
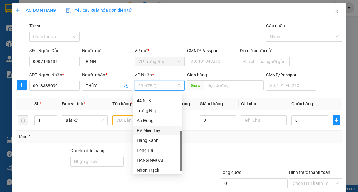
click at [154, 130] on div "PV Miền Tây" at bounding box center [158, 130] width 42 height 7
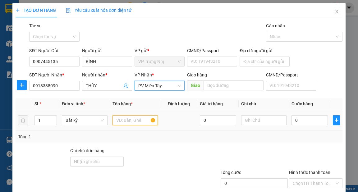
click at [131, 120] on input "text" at bounding box center [136, 120] width 46 height 10
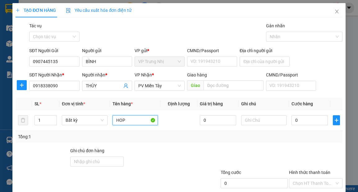
type input "HOP"
type input "3"
type input "30"
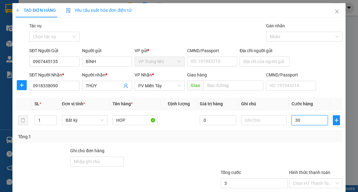
type input "30"
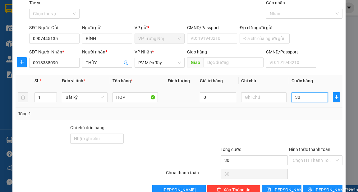
scroll to position [37, 0]
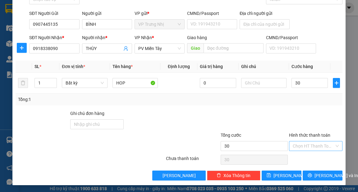
type input "30.000"
drag, startPoint x: 302, startPoint y: 146, endPoint x: 317, endPoint y: 151, distance: 15.8
click at [302, 146] on input "Hình thức thanh toán" at bounding box center [314, 145] width 42 height 9
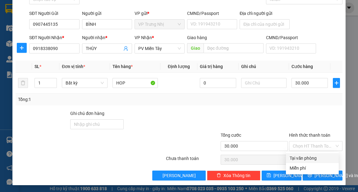
click at [310, 114] on div at bounding box center [316, 121] width 55 height 22
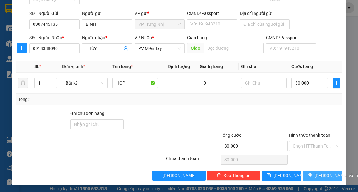
click at [321, 177] on span "[PERSON_NAME] và In" at bounding box center [337, 175] width 44 height 7
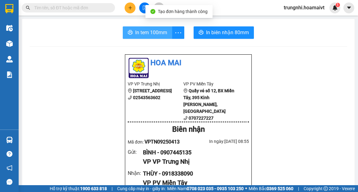
click at [150, 34] on span "In tem 100mm" at bounding box center [151, 33] width 32 height 8
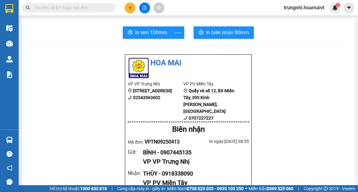
click at [130, 7] on icon "plus" at bounding box center [130, 7] width 0 height 3
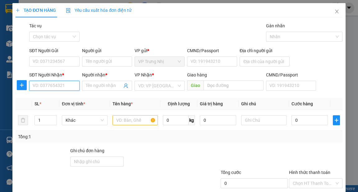
click at [57, 86] on input "SĐT Người Nhận *" at bounding box center [54, 86] width 50 height 10
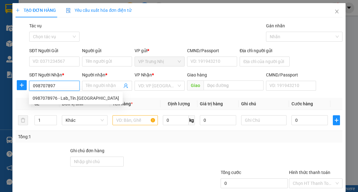
type input "0987078976"
click at [76, 100] on div "0987078976 - Lab_Tín.[GEOGRAPHIC_DATA]" at bounding box center [76, 98] width 86 height 7
type input "Lab_Tín.Đức"
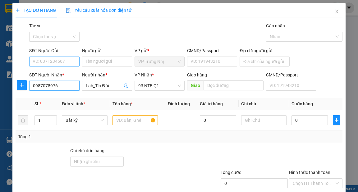
type input "0987078976"
click at [65, 60] on input "SĐT Người Gửi" at bounding box center [54, 62] width 50 height 10
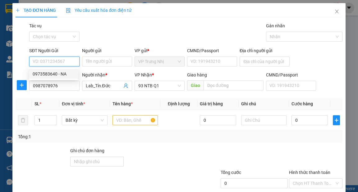
click at [67, 76] on div "0973583640 - NA" at bounding box center [54, 74] width 42 height 7
type input "0973583640"
type input "NA"
click at [68, 62] on input "0973583640" at bounding box center [54, 62] width 50 height 10
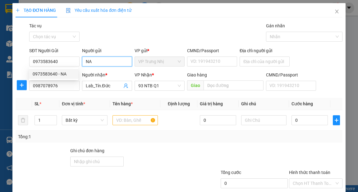
click at [103, 63] on input "NA" at bounding box center [107, 62] width 50 height 10
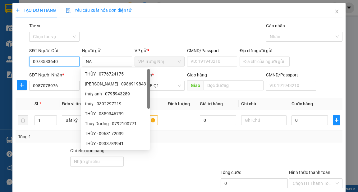
click at [73, 60] on input "0973583640" at bounding box center [54, 62] width 50 height 10
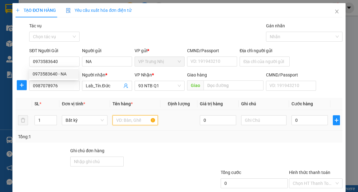
click at [133, 116] on input "text" at bounding box center [136, 120] width 46 height 10
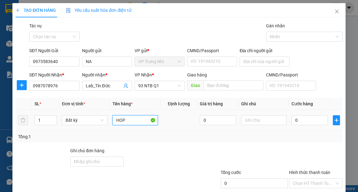
type input "HOP"
type input "30"
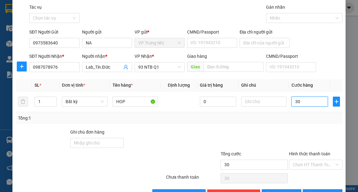
scroll to position [37, 0]
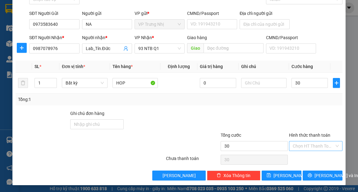
type input "30.000"
click at [311, 144] on input "Hình thức thanh toán" at bounding box center [314, 145] width 42 height 9
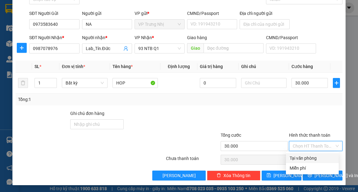
click at [310, 158] on div "Tại văn phòng" at bounding box center [312, 158] width 45 height 7
type input "0"
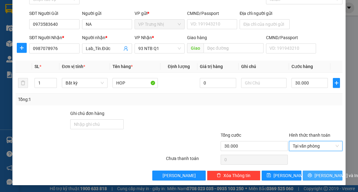
click at [328, 175] on span "[PERSON_NAME] và In" at bounding box center [337, 175] width 44 height 7
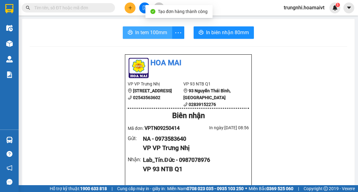
click at [156, 32] on span "In tem 100mm" at bounding box center [151, 33] width 32 height 8
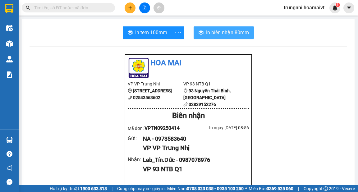
click at [210, 34] on span "In biên nhận 80mm" at bounding box center [227, 33] width 43 height 8
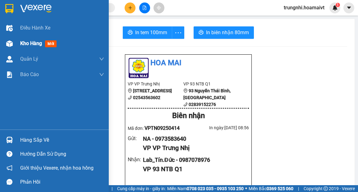
click at [12, 44] on div at bounding box center [9, 43] width 11 height 11
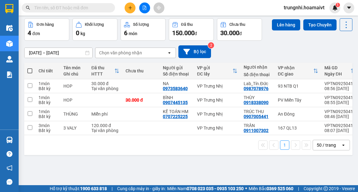
scroll to position [29, 0]
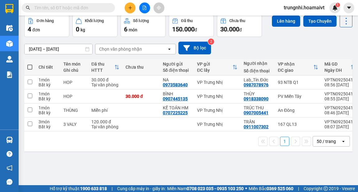
click at [328, 145] on div "50 / trang" at bounding box center [326, 141] width 19 height 6
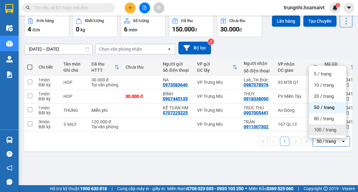
click at [326, 132] on span "100 / trang" at bounding box center [325, 130] width 22 height 6
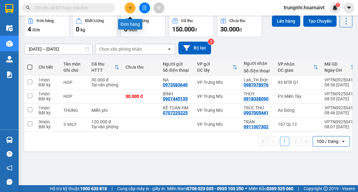
click at [132, 10] on button at bounding box center [130, 7] width 11 height 11
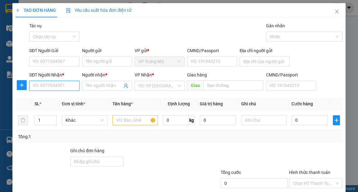
drag, startPoint x: 60, startPoint y: 84, endPoint x: 65, endPoint y: 84, distance: 5.3
click at [60, 85] on input "SĐT Người Nhận *" at bounding box center [54, 86] width 50 height 10
click at [62, 82] on input "SĐT Người Nhận *" at bounding box center [54, 86] width 50 height 10
type input "0904809038"
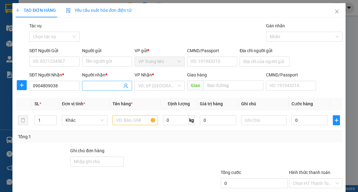
click at [103, 89] on span at bounding box center [107, 86] width 50 height 10
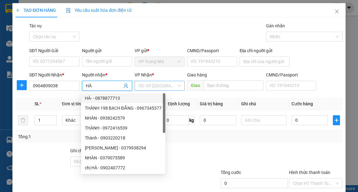
type input "HÀ"
click at [155, 88] on input "search" at bounding box center [157, 85] width 38 height 9
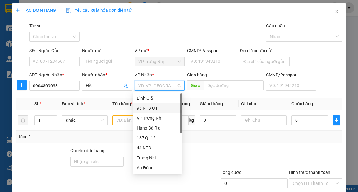
click at [153, 108] on div "93 NTB Q1" at bounding box center [158, 108] width 42 height 7
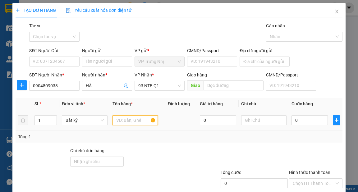
click at [131, 122] on input "text" at bounding box center [136, 120] width 46 height 10
type input "GÓI"
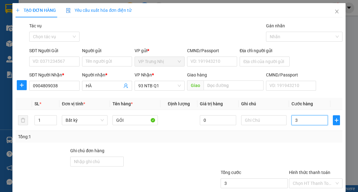
type input "3"
type input "30"
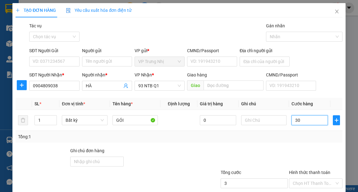
type input "30"
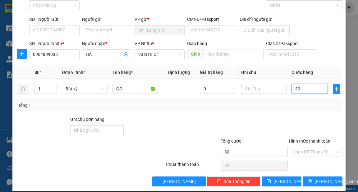
scroll to position [37, 0]
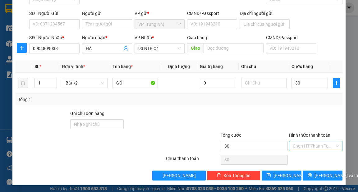
type input "30.000"
click at [307, 145] on input "Hình thức thanh toán" at bounding box center [314, 145] width 42 height 9
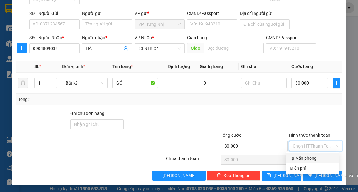
click at [315, 159] on div "Tại văn phòng" at bounding box center [312, 158] width 45 height 7
type input "0"
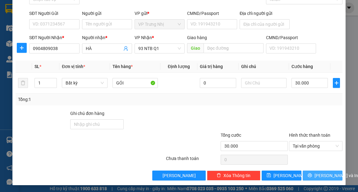
click at [322, 176] on span "[PERSON_NAME] và In" at bounding box center [337, 175] width 44 height 7
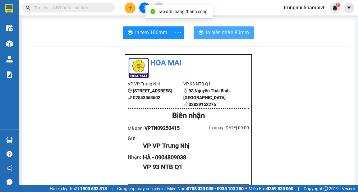
click at [211, 32] on span "In biên nhận 80mm" at bounding box center [227, 33] width 43 height 8
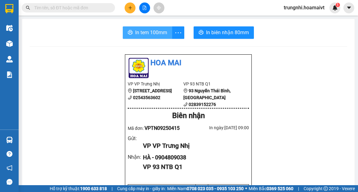
click at [156, 32] on span "In tem 100mm" at bounding box center [151, 33] width 32 height 8
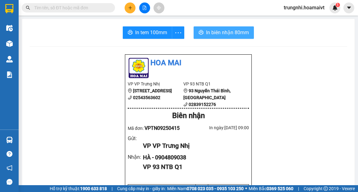
click at [226, 33] on span "In biên nhận 80mm" at bounding box center [227, 33] width 43 height 8
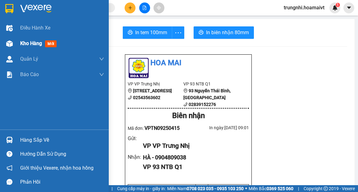
drag, startPoint x: 30, startPoint y: 43, endPoint x: 80, endPoint y: 43, distance: 50.1
click at [30, 43] on span "Kho hàng" at bounding box center [31, 43] width 22 height 6
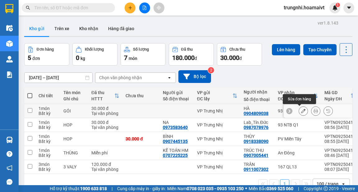
click at [301, 111] on icon at bounding box center [303, 111] width 4 height 4
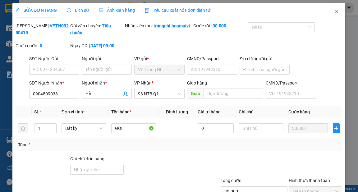
type input "0904809038"
type input "HÀ"
type input "30.000"
click at [63, 75] on input "SĐT Người Gửi" at bounding box center [54, 70] width 50 height 10
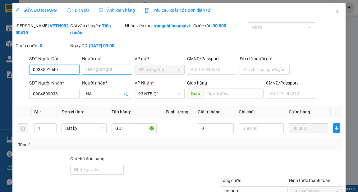
type input "0933591040"
click at [103, 75] on input "Người gửi" at bounding box center [107, 70] width 50 height 10
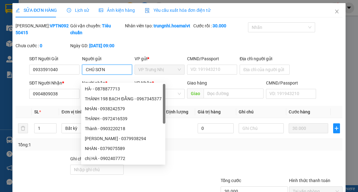
type input "CHÚ SƠN"
drag, startPoint x: 149, startPoint y: 50, endPoint x: 151, endPoint y: 46, distance: 5.3
click at [150, 50] on div "[PERSON_NAME]: VPTN09250415 Gói vận chuyển: Tiêu chuẩn Nhân viên tạo: trungnhi.…" at bounding box center [179, 38] width 328 height 33
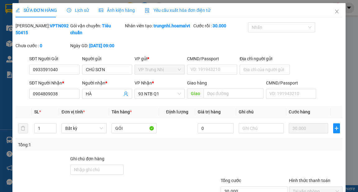
click at [268, 37] on div "Nhãn" at bounding box center [281, 32] width 68 height 20
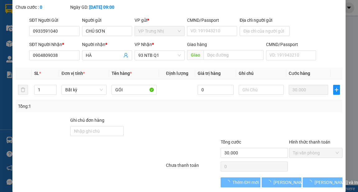
scroll to position [52, 0]
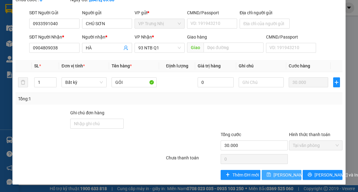
drag, startPoint x: 285, startPoint y: 177, endPoint x: 289, endPoint y: 178, distance: 4.2
click at [285, 177] on span "[PERSON_NAME] thay đổi" at bounding box center [299, 175] width 50 height 7
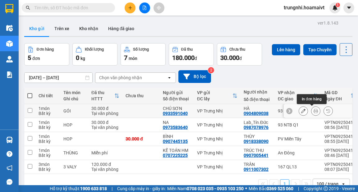
click at [314, 111] on icon at bounding box center [316, 111] width 4 height 4
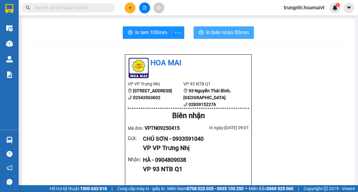
click at [221, 32] on span "In biên nhận 80mm" at bounding box center [227, 33] width 43 height 8
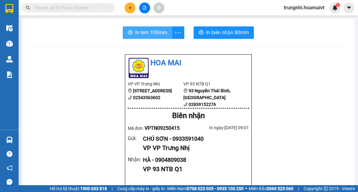
click at [150, 30] on span "In tem 100mm" at bounding box center [151, 33] width 32 height 8
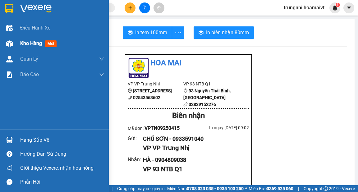
click at [14, 44] on div at bounding box center [9, 43] width 11 height 11
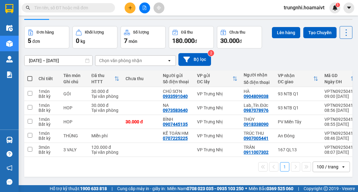
scroll to position [25, 0]
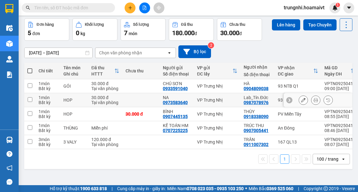
click at [30, 98] on input "checkbox" at bounding box center [30, 99] width 5 height 5
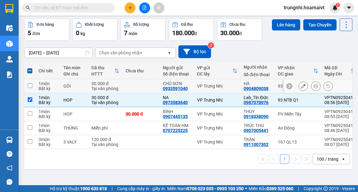
click at [30, 87] on input "checkbox" at bounding box center [30, 85] width 5 height 5
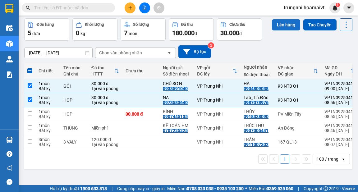
click at [278, 22] on button "Lên hàng" at bounding box center [286, 24] width 28 height 11
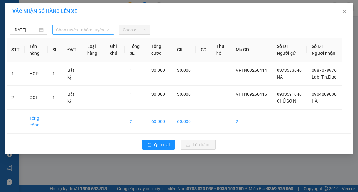
click at [73, 30] on span "Chọn tuyến - nhóm tuyến" at bounding box center [83, 29] width 54 height 9
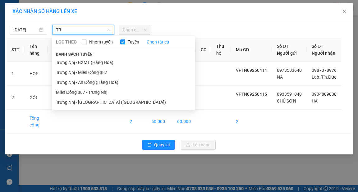
click at [94, 101] on li "Trưng Nhị - [GEOGRAPHIC_DATA] ([GEOGRAPHIC_DATA])" at bounding box center [123, 102] width 143 height 10
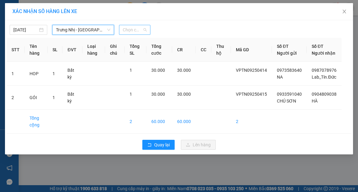
click at [133, 28] on span "Chọn chuyến" at bounding box center [135, 29] width 24 height 9
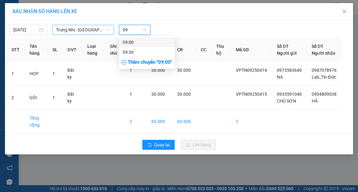
click at [139, 43] on div "09:00" at bounding box center [147, 42] width 49 height 7
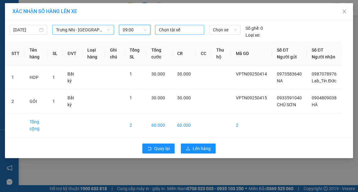
click at [190, 34] on div "Chọn tài xế" at bounding box center [179, 30] width 49 height 10
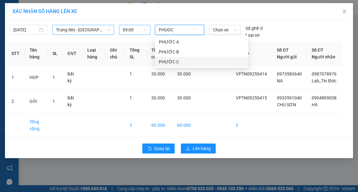
click at [175, 62] on div "PHƯỚC C" at bounding box center [202, 61] width 86 height 7
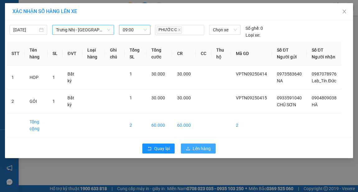
click at [201, 152] on span "Lên hàng" at bounding box center [202, 148] width 18 height 7
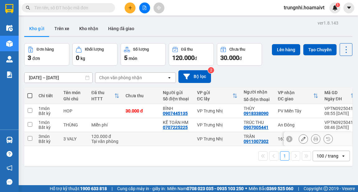
click at [30, 137] on input "checkbox" at bounding box center [30, 138] width 5 height 5
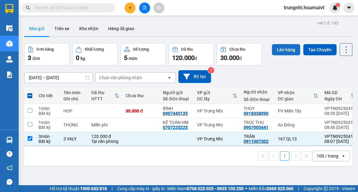
click at [287, 49] on button "Lên hàng" at bounding box center [286, 49] width 28 height 11
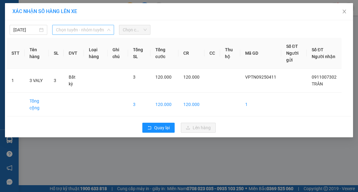
click at [93, 32] on span "Chọn tuyến - nhóm tuyến" at bounding box center [83, 29] width 54 height 9
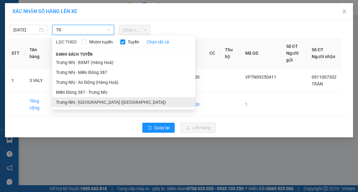
type input "TR"
click at [94, 103] on li "Trưng Nhị - [GEOGRAPHIC_DATA] ([GEOGRAPHIC_DATA])" at bounding box center [123, 102] width 143 height 10
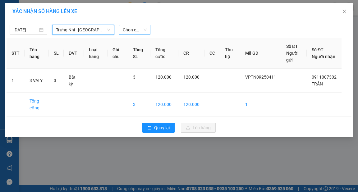
drag, startPoint x: 135, startPoint y: 28, endPoint x: 134, endPoint y: 31, distance: 3.2
click at [134, 30] on span "Chọn chuyến" at bounding box center [135, 29] width 24 height 9
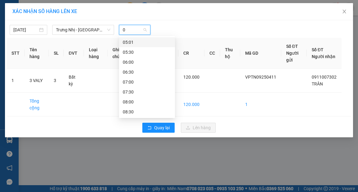
type input "09"
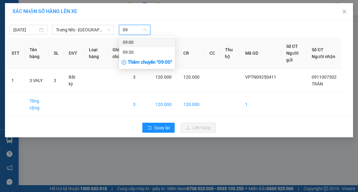
click at [126, 39] on div "09:00" at bounding box center [147, 42] width 49 height 7
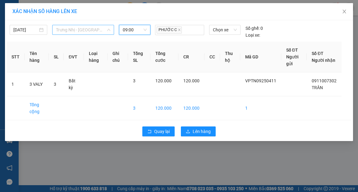
click at [99, 32] on span "Trưng Nhị - [GEOGRAPHIC_DATA] ([GEOGRAPHIC_DATA])" at bounding box center [83, 29] width 54 height 9
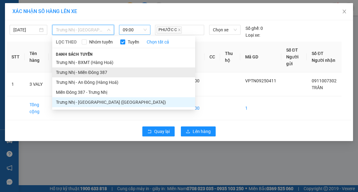
click at [103, 75] on li "Trưng Nhị - Miền Đông 387" at bounding box center [123, 72] width 143 height 10
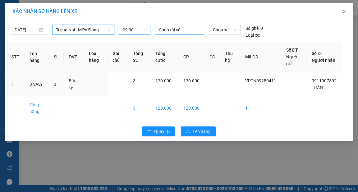
click at [183, 29] on div at bounding box center [180, 29] width 46 height 7
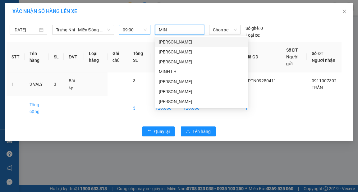
type input "MINH"
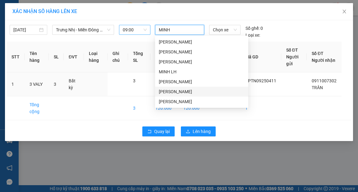
click at [192, 90] on div "MINH MĐ" at bounding box center [202, 91] width 86 height 7
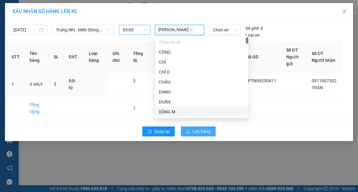
click at [205, 131] on span "Lên hàng" at bounding box center [202, 131] width 18 height 7
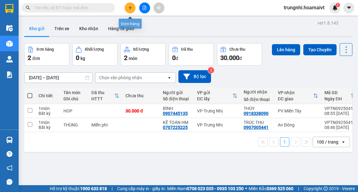
click at [132, 8] on icon "plus" at bounding box center [130, 8] width 4 height 4
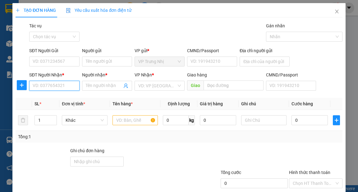
drag, startPoint x: 60, startPoint y: 85, endPoint x: 65, endPoint y: 84, distance: 5.0
click at [60, 85] on input "SĐT Người Nhận *" at bounding box center [54, 86] width 50 height 10
click at [71, 87] on input "SĐT Người Nhận *" at bounding box center [54, 86] width 50 height 10
click at [59, 84] on input "SĐT Người Nhận *" at bounding box center [54, 86] width 50 height 10
click at [57, 86] on input "SĐT Người Nhận *" at bounding box center [54, 86] width 50 height 10
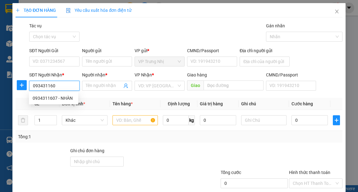
type input "0934311607"
click at [59, 97] on div "0934311607 - NHÀN" at bounding box center [54, 98] width 42 height 7
type input "NHÀN"
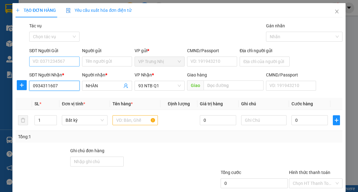
type input "0934311607"
click at [44, 62] on input "SĐT Người Gửi" at bounding box center [54, 62] width 50 height 10
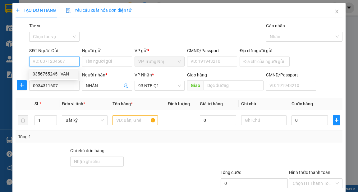
click at [55, 74] on div "0356755245 - VAN" at bounding box center [54, 74] width 42 height 7
type input "0356755245"
type input "VAN"
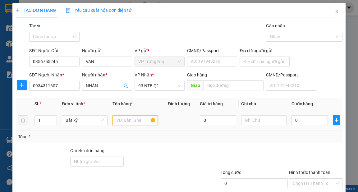
click at [123, 123] on input "text" at bounding box center [136, 120] width 46 height 10
type input "XOP"
type input "5"
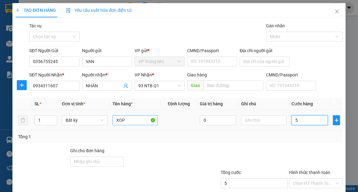
type input "50"
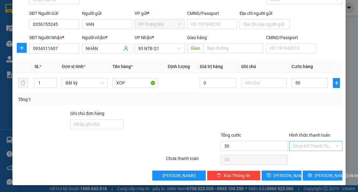
type input "50.000"
click at [319, 149] on input "Hình thức thanh toán" at bounding box center [314, 145] width 42 height 9
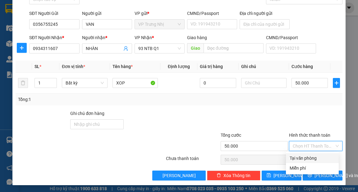
click at [316, 159] on div "Tại văn phòng" at bounding box center [312, 158] width 45 height 7
type input "0"
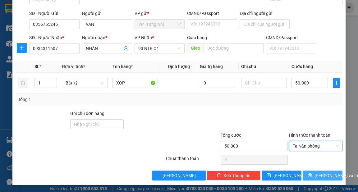
click at [331, 177] on span "[PERSON_NAME] và In" at bounding box center [337, 175] width 44 height 7
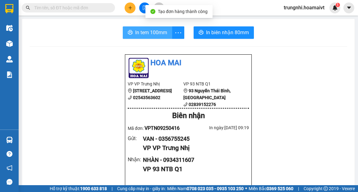
click at [149, 36] on button "In tem 100mm" at bounding box center [147, 32] width 49 height 12
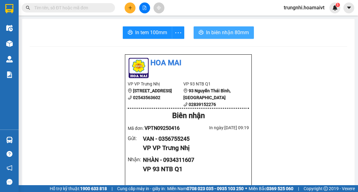
click at [236, 34] on span "In biên nhận 80mm" at bounding box center [227, 33] width 43 height 8
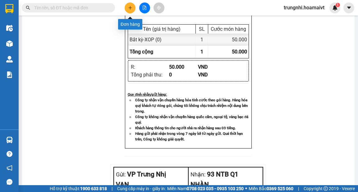
click at [132, 8] on icon "plus" at bounding box center [130, 8] width 4 height 4
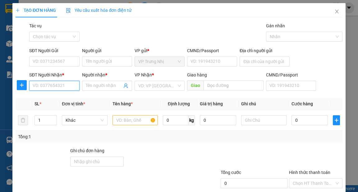
click at [64, 84] on input "SĐT Người Nhận *" at bounding box center [54, 86] width 50 height 10
drag, startPoint x: 62, startPoint y: 87, endPoint x: 73, endPoint y: 85, distance: 11.5
click at [62, 87] on input "SĐT Người Nhận *" at bounding box center [54, 86] width 50 height 10
type input "0918606727"
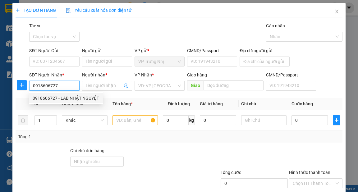
click at [80, 99] on div "0918606727 - LAB NHẬT NGUYỆT" at bounding box center [66, 98] width 67 height 7
type input "LAB NHẬT NGUYỆT"
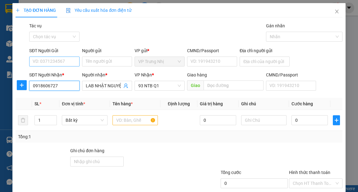
type input "0918606727"
click at [63, 62] on input "SĐT Người Gửi" at bounding box center [54, 62] width 50 height 10
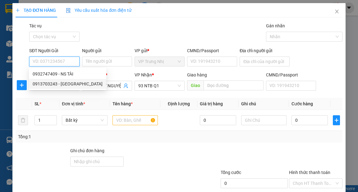
click at [72, 84] on div "0913703243 - Minh Hiếu" at bounding box center [68, 84] width 70 height 7
type input "0913703243"
type input "Minh Hiếu"
click at [126, 120] on input "text" at bounding box center [136, 120] width 46 height 10
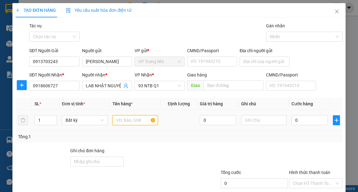
click at [128, 121] on input "text" at bounding box center [136, 120] width 46 height 10
type input "HOP"
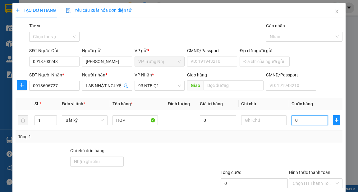
type input "3"
type input "30"
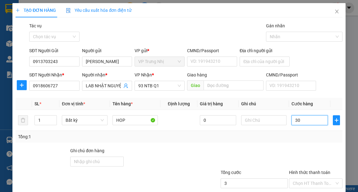
type input "30"
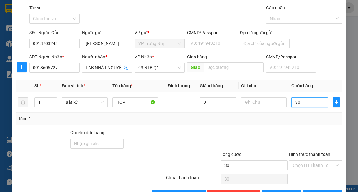
scroll to position [37, 0]
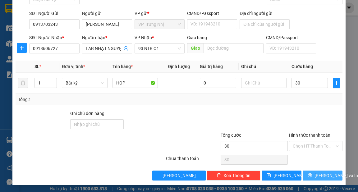
click at [319, 178] on span "[PERSON_NAME] và In" at bounding box center [337, 175] width 44 height 7
type input "30.000"
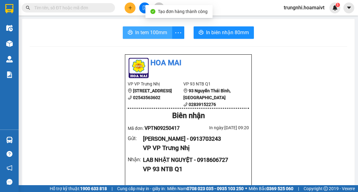
click at [158, 35] on span "In tem 100mm" at bounding box center [151, 33] width 32 height 8
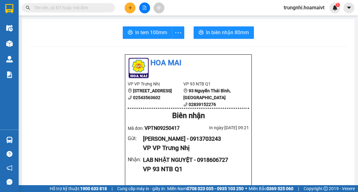
click at [130, 7] on icon "plus" at bounding box center [130, 7] width 0 height 3
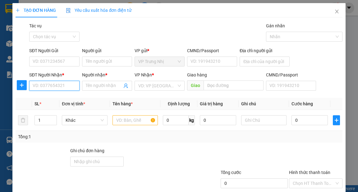
click at [53, 85] on input "SĐT Người Nhận *" at bounding box center [54, 86] width 50 height 10
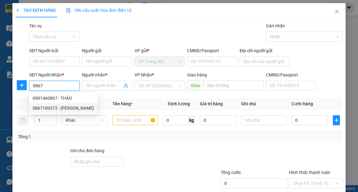
drag, startPoint x: 71, startPoint y: 109, endPoint x: 113, endPoint y: 117, distance: 42.5
click at [71, 109] on div "0867100372 - HUY THINH" at bounding box center [63, 108] width 61 height 7
type input "0867100372"
type input "HUY THINH"
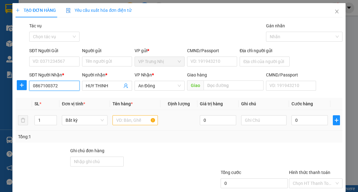
type input "0867100372"
click at [132, 121] on input "text" at bounding box center [136, 120] width 46 height 10
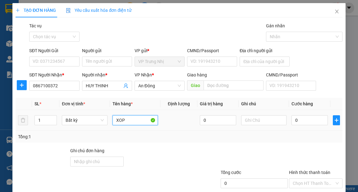
type input "XOP"
type input "3"
type input "30"
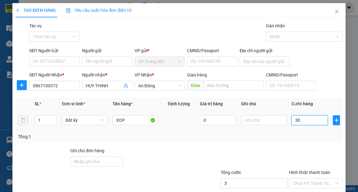
type input "30"
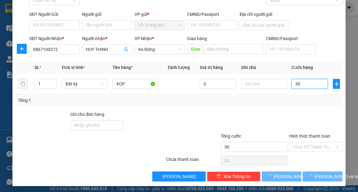
scroll to position [37, 0]
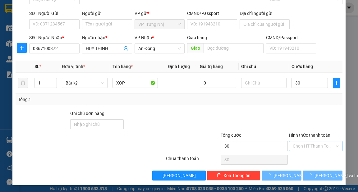
click at [305, 150] on input "Hình thức thanh toán" at bounding box center [314, 145] width 42 height 9
type input "30.000"
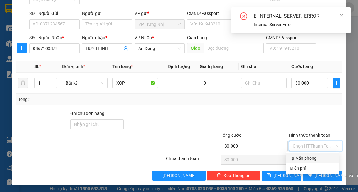
click at [309, 160] on div "Tại văn phòng" at bounding box center [312, 158] width 45 height 7
type input "0"
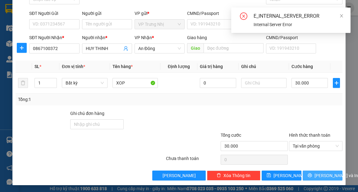
click at [316, 171] on button "[PERSON_NAME] và In" at bounding box center [323, 176] width 40 height 10
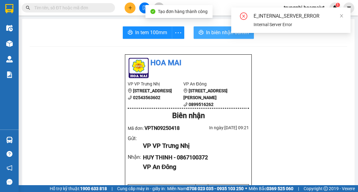
click at [210, 29] on span "In biên nhận 80mm" at bounding box center [227, 33] width 43 height 8
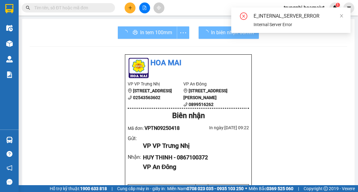
click at [159, 33] on div "In tem 100mm" at bounding box center [154, 32] width 72 height 12
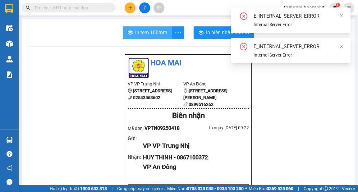
click at [153, 33] on span "In tem 100mm" at bounding box center [151, 33] width 32 height 8
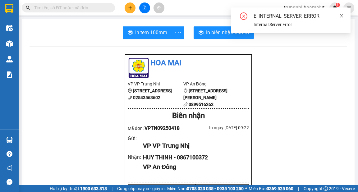
drag, startPoint x: 341, startPoint y: 15, endPoint x: 342, endPoint y: 19, distance: 3.5
click at [341, 16] on icon "close" at bounding box center [342, 16] width 4 height 4
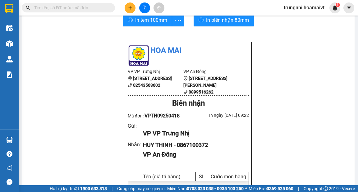
scroll to position [25, 0]
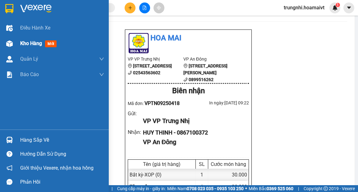
click at [13, 44] on div at bounding box center [9, 43] width 11 height 11
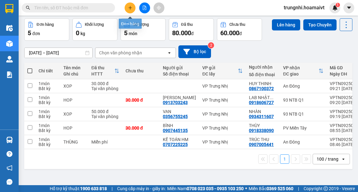
click at [131, 9] on icon "plus" at bounding box center [130, 8] width 4 height 4
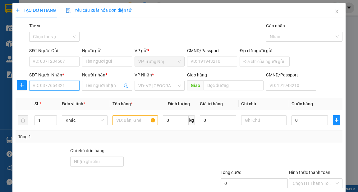
click at [64, 85] on input "SĐT Người Nhận *" at bounding box center [54, 86] width 50 height 10
type input "0903312500"
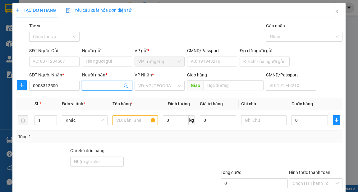
click at [107, 87] on input "Người nhận *" at bounding box center [104, 85] width 36 height 7
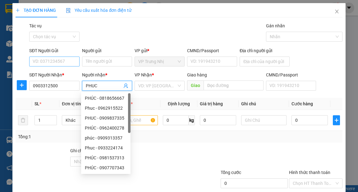
type input "PHUC"
click at [67, 61] on input "SĐT Người Gửi" at bounding box center [54, 62] width 50 height 10
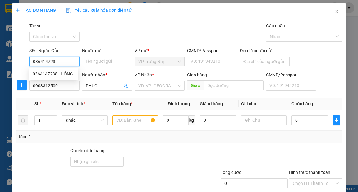
type input "0364147238"
click at [62, 73] on div "0364147238 - HÔNG" at bounding box center [54, 74] width 42 height 7
type input "HÔNG"
type input "0364147238"
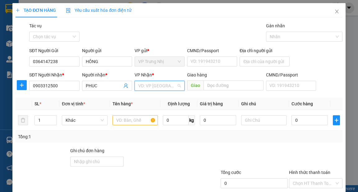
click at [163, 85] on input "search" at bounding box center [157, 85] width 38 height 9
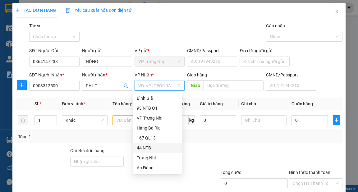
scroll to position [25, 0]
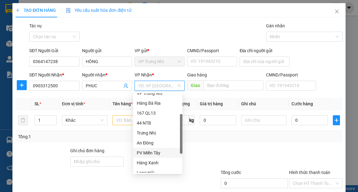
drag, startPoint x: 156, startPoint y: 151, endPoint x: 158, endPoint y: 154, distance: 3.3
click at [156, 151] on div "PV Miền Tây" at bounding box center [158, 153] width 42 height 7
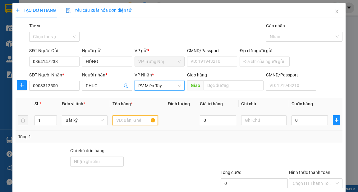
click at [131, 119] on input "text" at bounding box center [136, 120] width 46 height 10
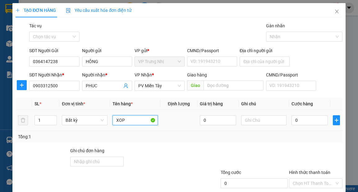
type input "XOP"
type input "4"
type input "40"
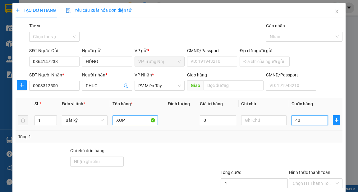
type input "40"
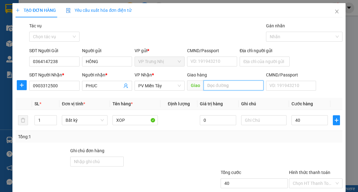
type input "40.000"
click at [244, 86] on input "text" at bounding box center [234, 86] width 60 height 10
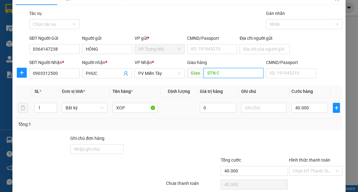
scroll to position [37, 0]
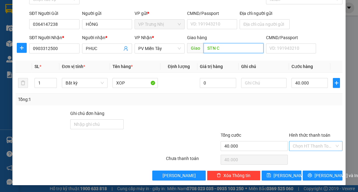
type input "STN C"
drag, startPoint x: 317, startPoint y: 145, endPoint x: 320, endPoint y: 150, distance: 5.9
click at [317, 145] on input "Hình thức thanh toán" at bounding box center [314, 145] width 42 height 9
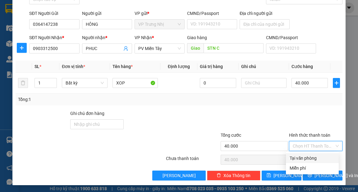
click at [318, 159] on div "Tại văn phòng" at bounding box center [312, 158] width 45 height 7
type input "0"
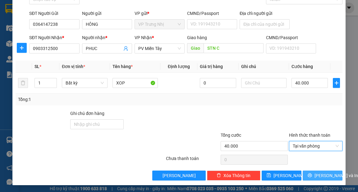
click at [328, 177] on span "[PERSON_NAME] và In" at bounding box center [337, 175] width 44 height 7
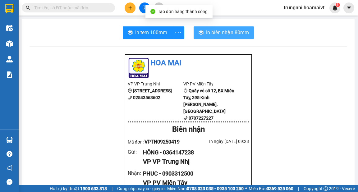
click at [229, 34] on span "In biên nhận 80mm" at bounding box center [227, 33] width 43 height 8
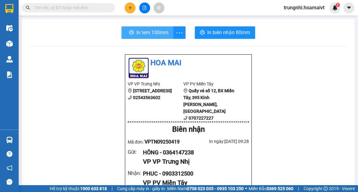
click at [152, 33] on span "In tem 100mm" at bounding box center [152, 33] width 32 height 8
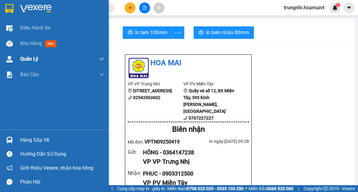
drag, startPoint x: 3, startPoint y: 45, endPoint x: 35, endPoint y: 53, distance: 33.7
click at [3, 45] on div "Kho hàng mới" at bounding box center [54, 44] width 109 height 16
click at [7, 46] on img at bounding box center [9, 43] width 7 height 7
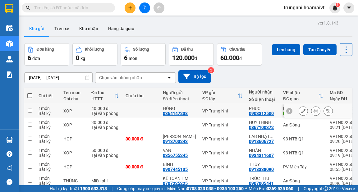
scroll to position [30, 0]
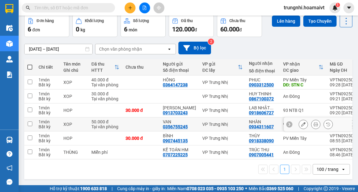
click at [30, 123] on input "checkbox" at bounding box center [30, 124] width 5 height 5
checkbox input "true"
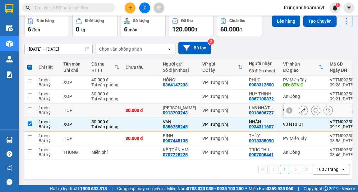
click at [27, 106] on td at bounding box center [29, 111] width 11 height 14
checkbox input "true"
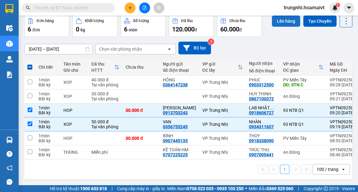
click at [279, 22] on button "Lên hàng" at bounding box center [286, 21] width 28 height 11
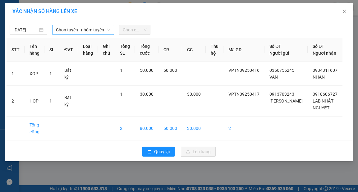
click at [82, 31] on span "Chọn tuyến - nhóm tuyến" at bounding box center [83, 29] width 54 height 9
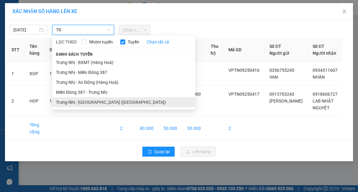
type input "TR"
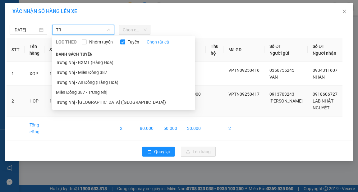
drag, startPoint x: 88, startPoint y: 103, endPoint x: 92, endPoint y: 99, distance: 5.1
click at [88, 103] on li "Trưng Nhị - [GEOGRAPHIC_DATA] ([GEOGRAPHIC_DATA])" at bounding box center [123, 102] width 143 height 10
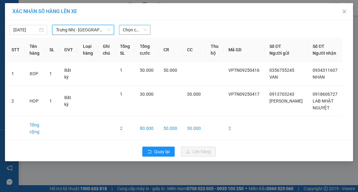
click at [132, 28] on span "Chọn chuyến" at bounding box center [135, 29] width 24 height 9
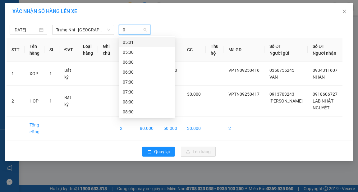
type input "09"
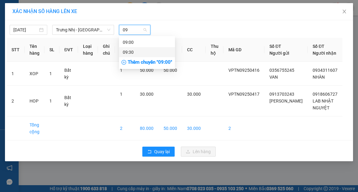
click at [147, 52] on div "09:30" at bounding box center [147, 52] width 49 height 7
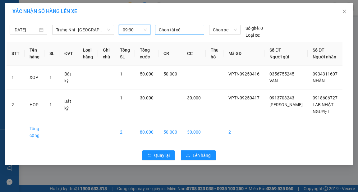
click at [184, 31] on div at bounding box center [180, 29] width 46 height 7
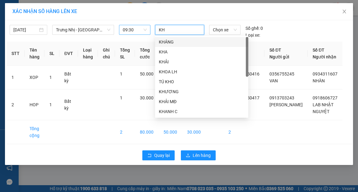
type input "KHO"
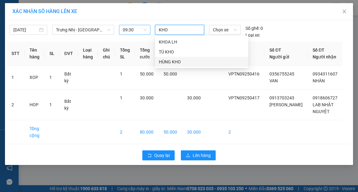
click at [185, 60] on div "HÙNG KHO" at bounding box center [202, 61] width 86 height 7
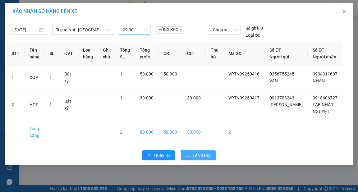
click at [206, 158] on button "Lên hàng" at bounding box center [198, 155] width 35 height 10
click at [206, 157] on span "Lên hàng" at bounding box center [202, 155] width 18 height 7
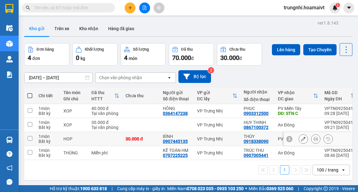
click at [30, 140] on input "checkbox" at bounding box center [30, 138] width 5 height 5
checkbox input "true"
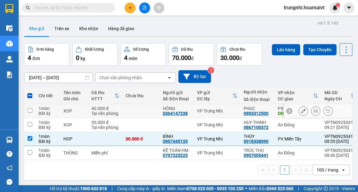
click at [30, 112] on input "checkbox" at bounding box center [30, 110] width 5 height 5
checkbox input "true"
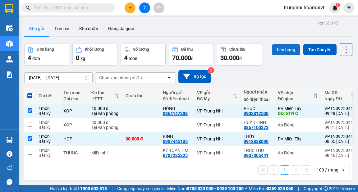
click at [293, 49] on button "Lên hàng" at bounding box center [286, 49] width 28 height 11
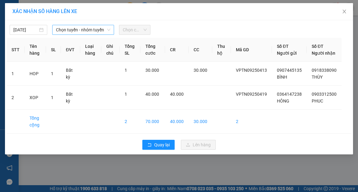
click at [75, 32] on span "Chọn tuyến - nhóm tuyến" at bounding box center [83, 29] width 54 height 9
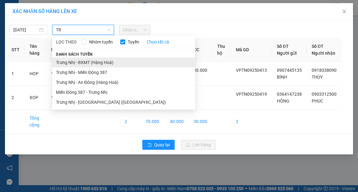
type input "TR"
click at [103, 62] on li "Trưng Nhị - BXMT (Hàng Hoá)" at bounding box center [123, 63] width 143 height 10
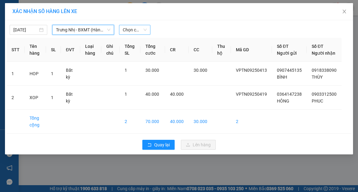
click at [127, 32] on span "Chọn chuyến" at bounding box center [135, 29] width 24 height 9
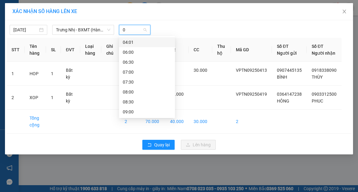
type input "09"
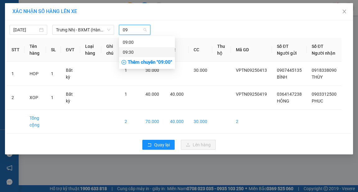
click at [134, 52] on div "09:30" at bounding box center [147, 52] width 49 height 7
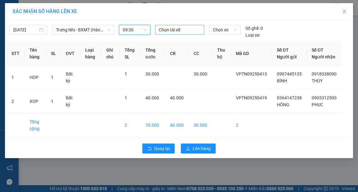
click at [182, 32] on div at bounding box center [180, 29] width 46 height 7
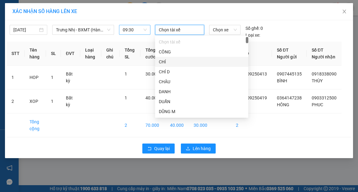
click at [185, 30] on div at bounding box center [180, 29] width 46 height 7
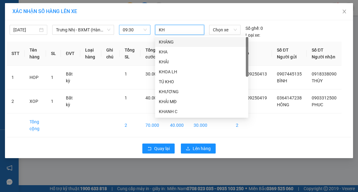
type input "KHO"
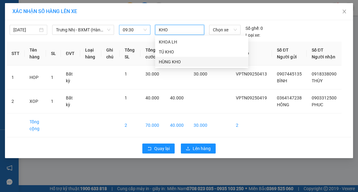
click at [199, 62] on div "HÙNG KHO" at bounding box center [202, 61] width 86 height 7
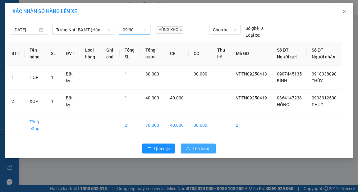
click at [201, 152] on span "Lên hàng" at bounding box center [202, 148] width 18 height 7
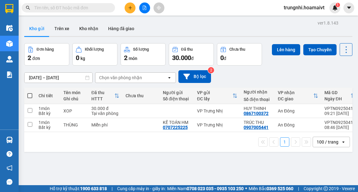
click at [30, 95] on span at bounding box center [29, 95] width 5 height 5
click at [30, 93] on input "checkbox" at bounding box center [30, 93] width 0 height 0
checkbox input "true"
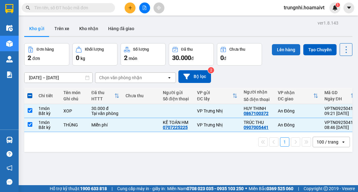
click at [277, 53] on button "Lên hàng" at bounding box center [286, 49] width 28 height 11
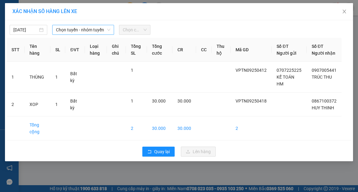
drag, startPoint x: 72, startPoint y: 29, endPoint x: 77, endPoint y: 30, distance: 5.4
click at [72, 29] on span "Chọn tuyến - nhóm tuyến" at bounding box center [83, 29] width 54 height 9
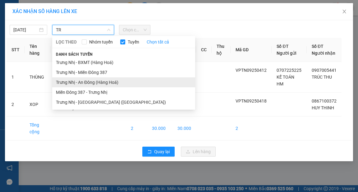
type input "TR"
click at [87, 82] on li "Trưng Nhị - An Đông (Hàng Hoá)" at bounding box center [123, 82] width 143 height 10
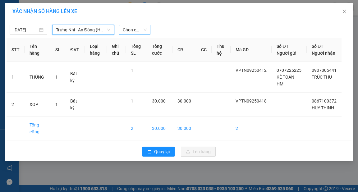
click at [129, 28] on span "Chọn chuyến" at bounding box center [135, 29] width 24 height 9
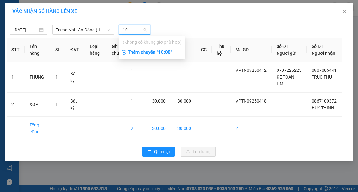
type input "10"
click at [173, 53] on div "Thêm chuyến " 10:00 "" at bounding box center [152, 52] width 66 height 11
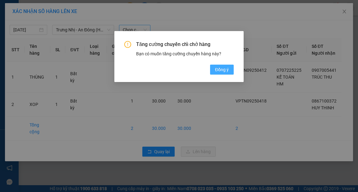
click at [223, 73] on span "Đồng ý" at bounding box center [222, 69] width 14 height 7
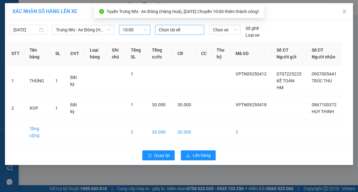
click at [189, 27] on div at bounding box center [180, 29] width 46 height 7
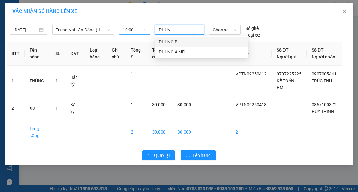
type input "PHUNG"
click at [189, 42] on div "PHỤNG B" at bounding box center [202, 42] width 86 height 7
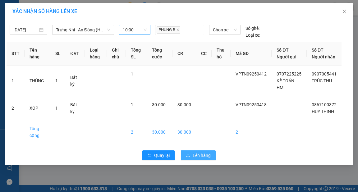
click at [208, 159] on span "Lên hàng" at bounding box center [202, 155] width 18 height 7
